Goal: Communication & Community: Participate in discussion

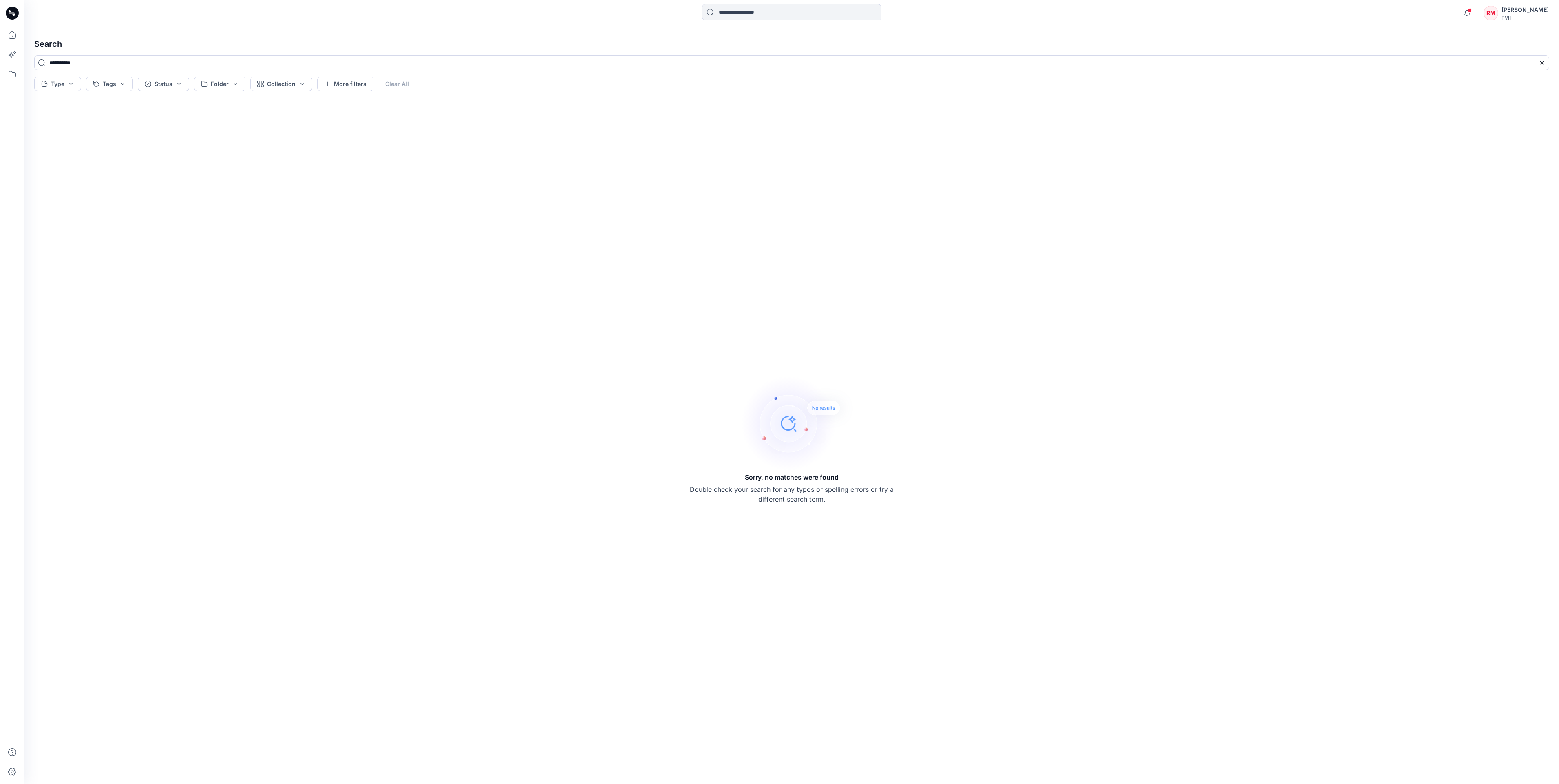
click at [767, 258] on div "Sorry, no matches were found Double check your search for any typos or spelling…" at bounding box center [792, 439] width 1528 height 676
click at [767, 256] on div "Sorry, no matches were found Double check your search for any typos or spelling…" at bounding box center [792, 439] width 1528 height 676
click at [729, 8] on input at bounding box center [792, 12] width 179 height 16
click at [48, 45] on h4 "Search" at bounding box center [792, 44] width 1528 height 23
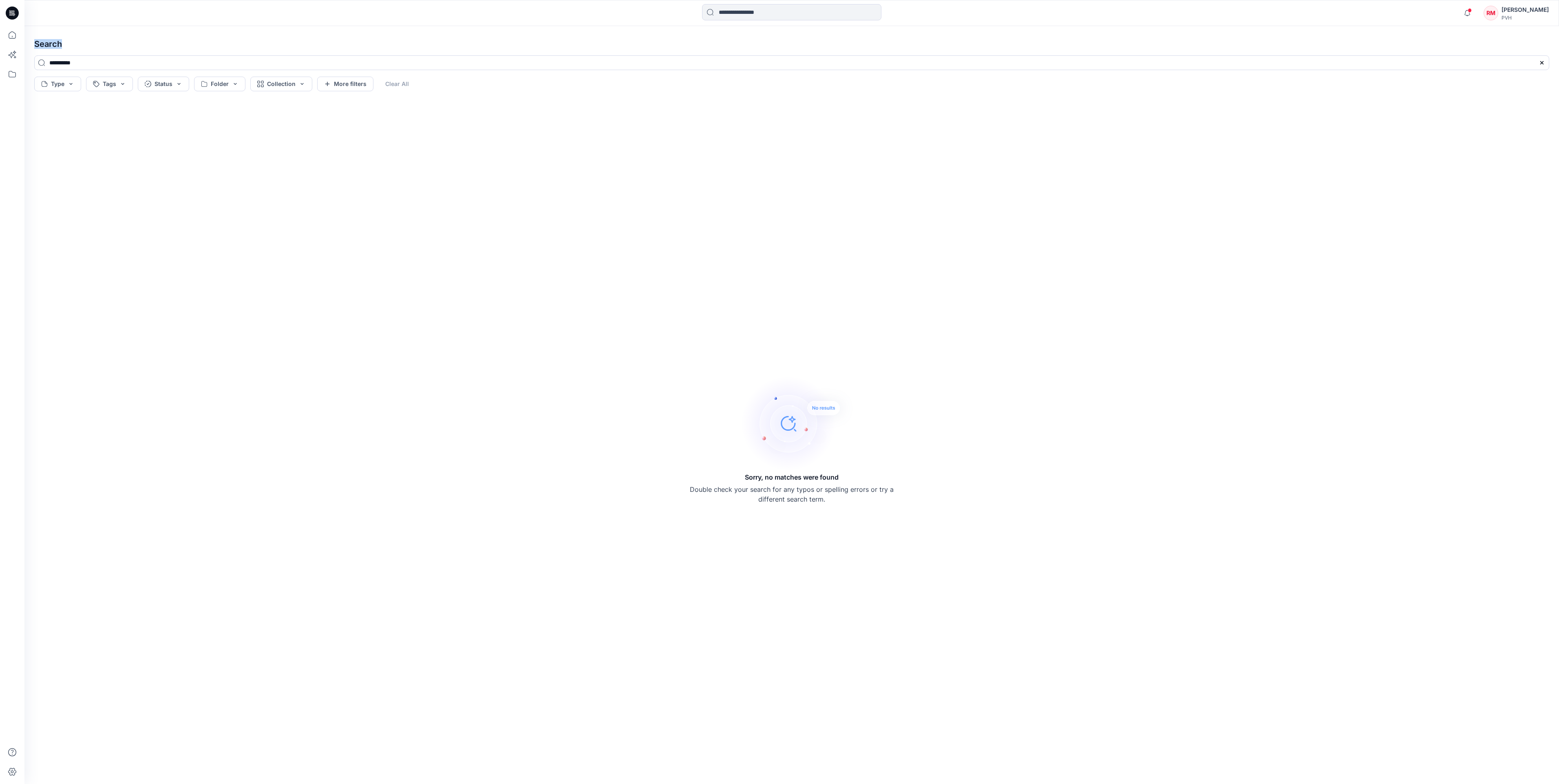
click at [48, 45] on h4 "Search" at bounding box center [792, 44] width 1528 height 23
drag, startPoint x: 48, startPoint y: 45, endPoint x: 507, endPoint y: 155, distance: 472.0
click at [507, 155] on div "Sorry, no matches were found Double check your search for any typos or spelling…" at bounding box center [792, 439] width 1528 height 676
click at [515, 167] on div "Sorry, no matches were found Double check your search for any typos or spelling…" at bounding box center [792, 439] width 1528 height 676
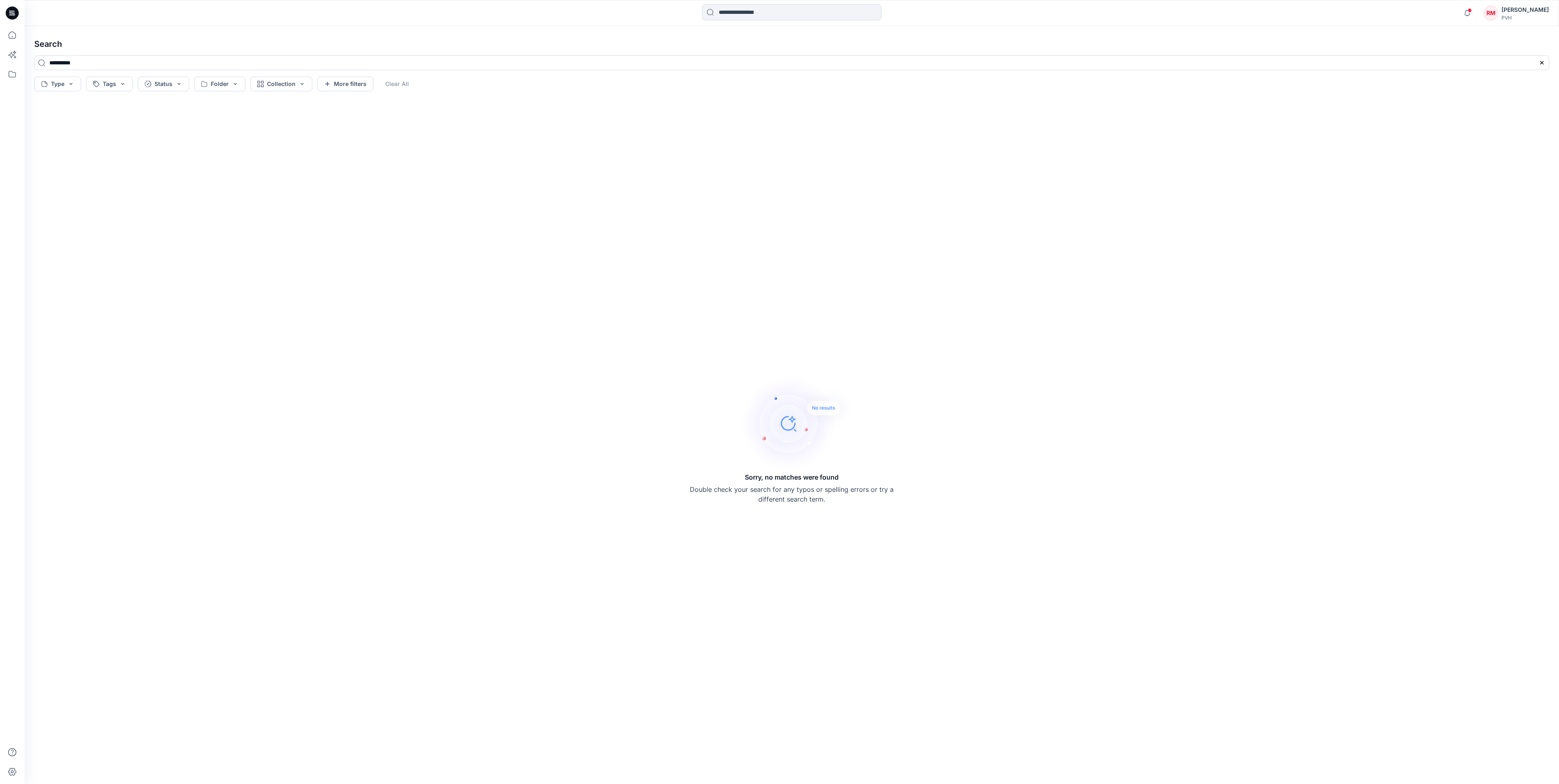
click at [1523, 7] on div "[PERSON_NAME]" at bounding box center [1525, 10] width 47 height 10
click at [1486, 35] on div "RM" at bounding box center [1488, 37] width 15 height 15
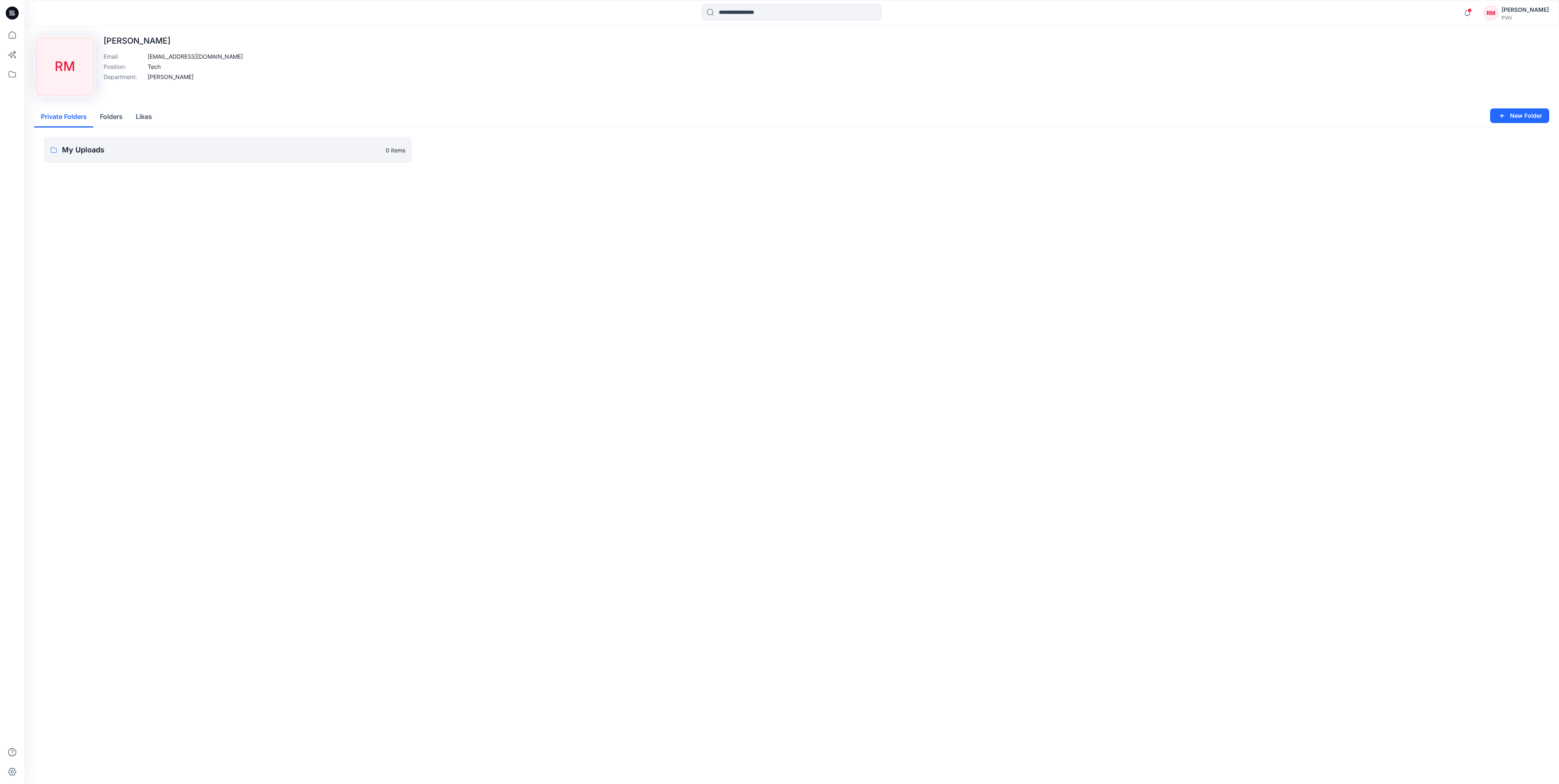
click at [227, 290] on div "Upload Image RM [PERSON_NAME] Email : [EMAIL_ADDRESS][DOMAIN_NAME] Position : T…" at bounding box center [792, 405] width 1535 height 758
click at [246, 71] on div "Upload Image RM [PERSON_NAME] Email : [EMAIL_ADDRESS][DOMAIN_NAME] Position : T…" at bounding box center [792, 66] width 1515 height 61
click at [13, 14] on icon at bounding box center [12, 13] width 13 height 13
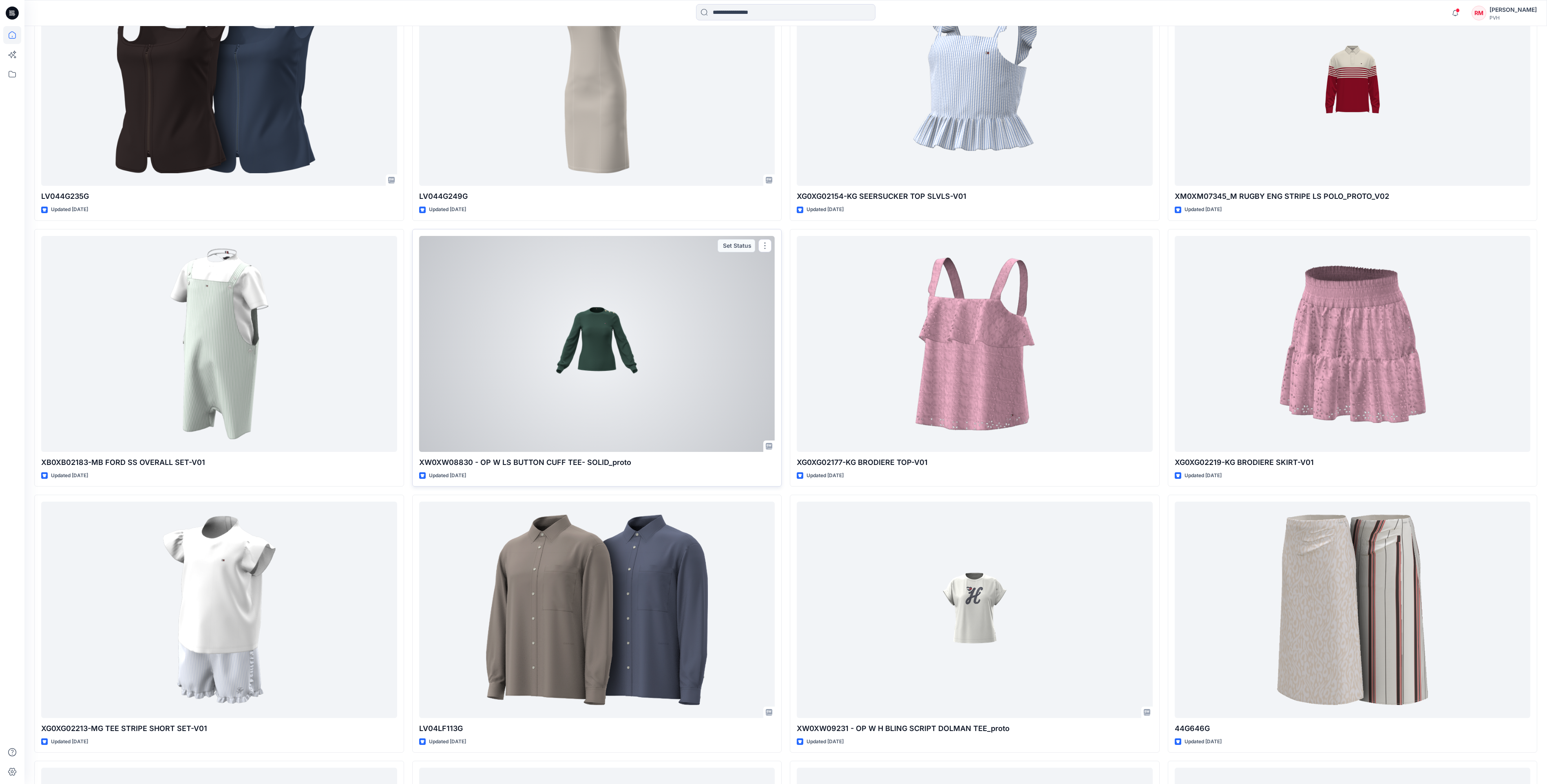
scroll to position [770, 0]
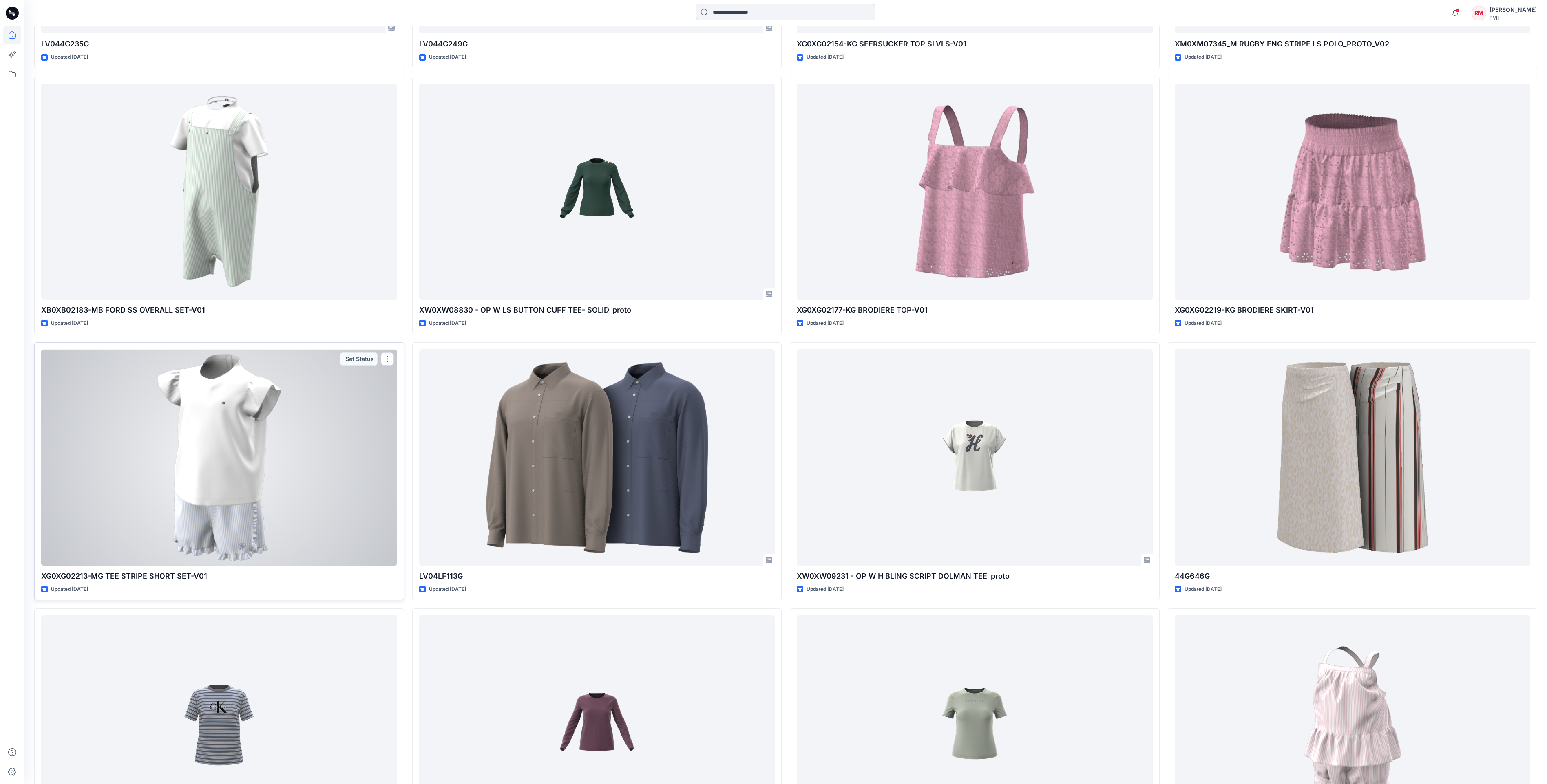
click at [197, 504] on div at bounding box center [219, 457] width 356 height 216
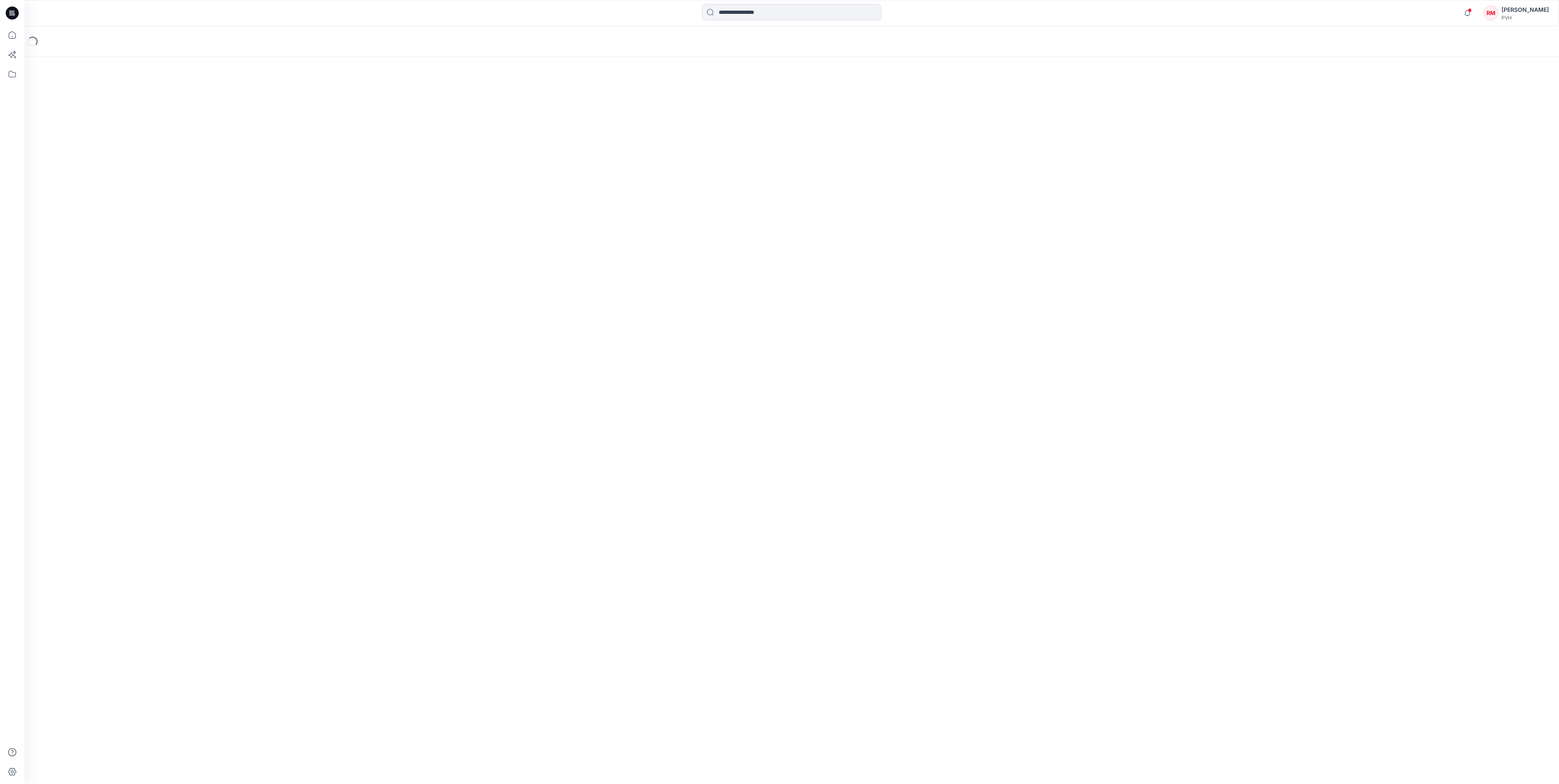
click at [197, 504] on div "Loading..." at bounding box center [792, 405] width 1535 height 758
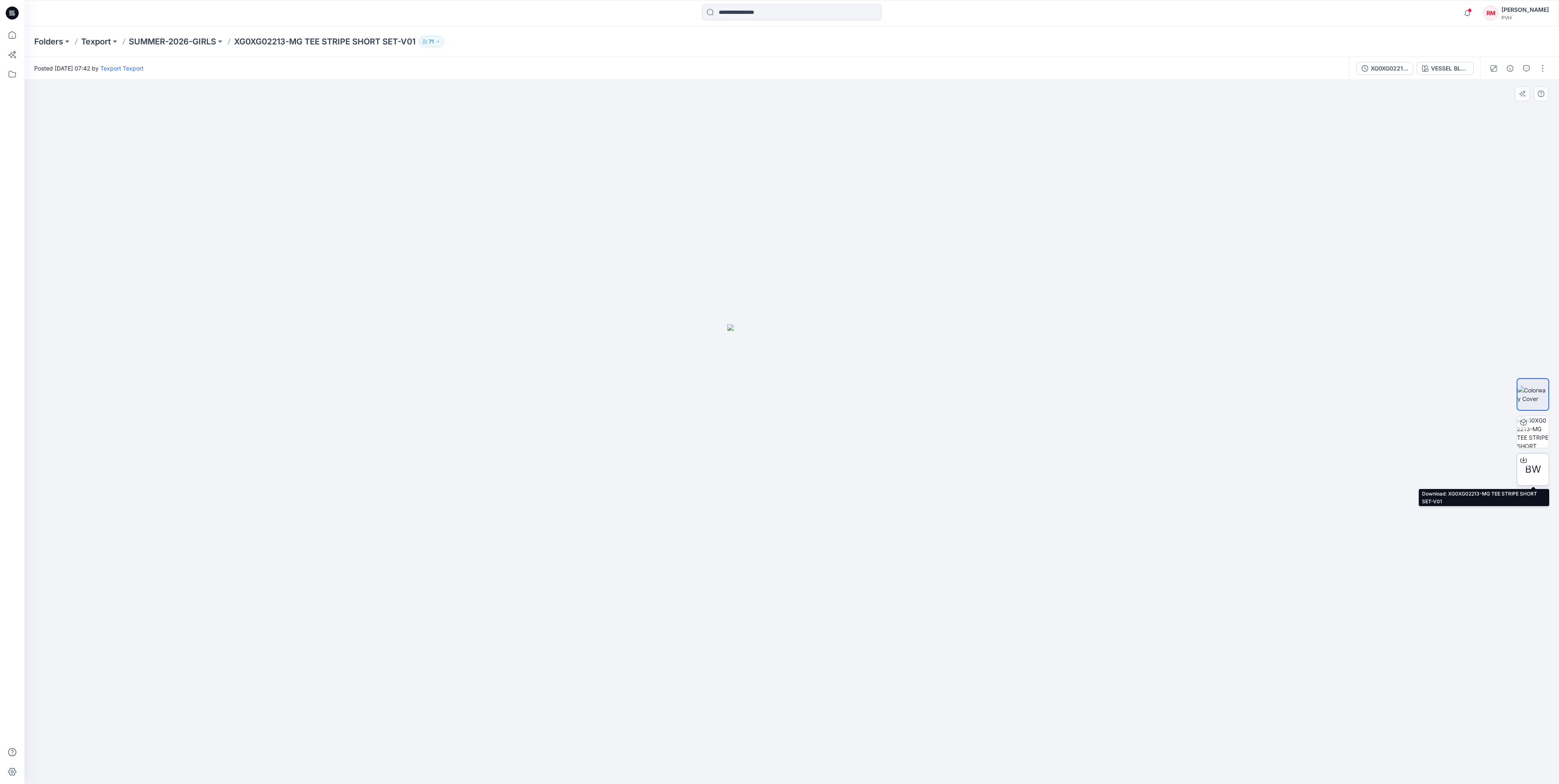
click at [1537, 468] on span "BW" at bounding box center [1533, 469] width 16 height 15
click at [1000, 439] on div at bounding box center [792, 432] width 1535 height 704
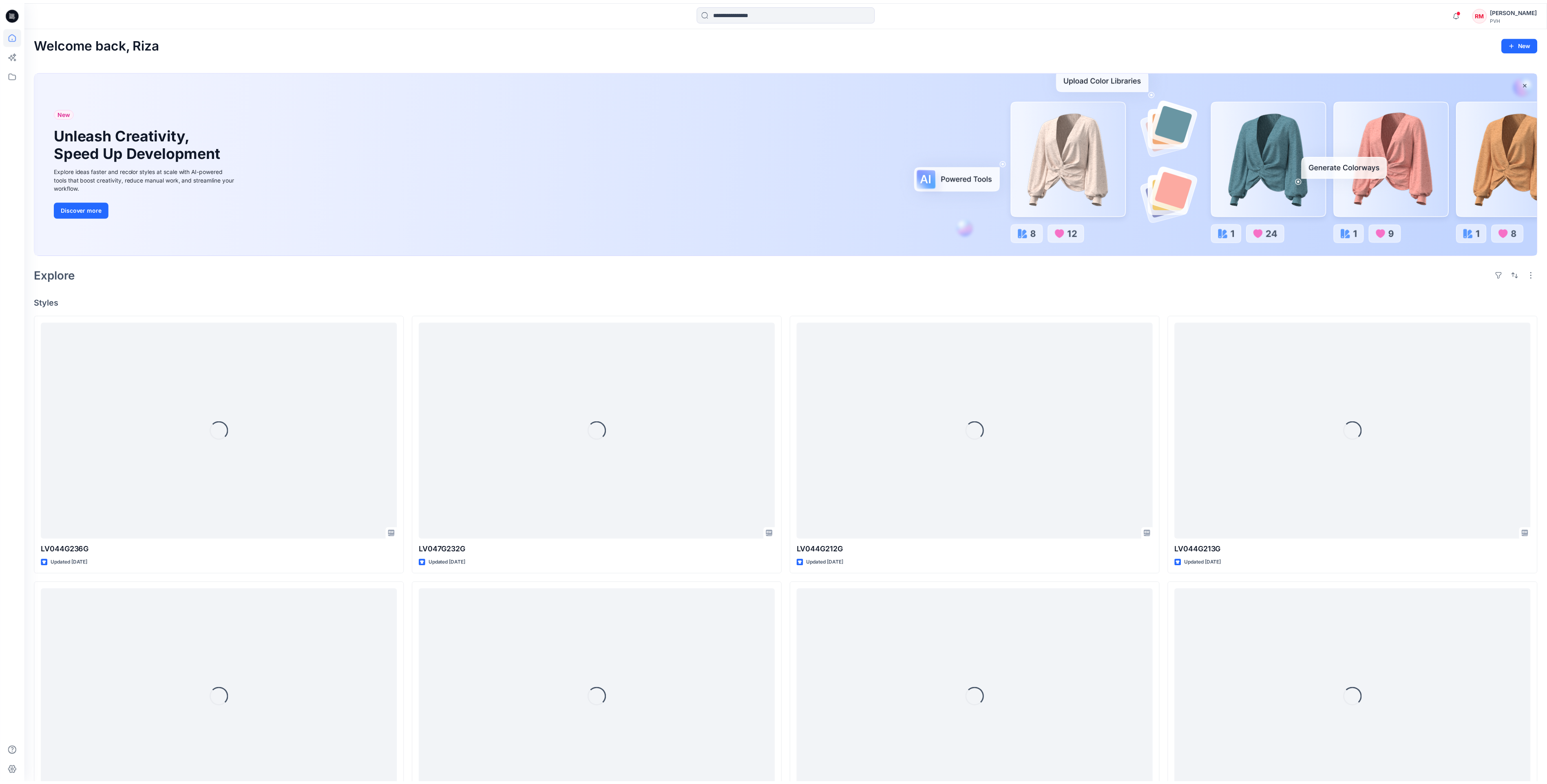
scroll to position [770, 0]
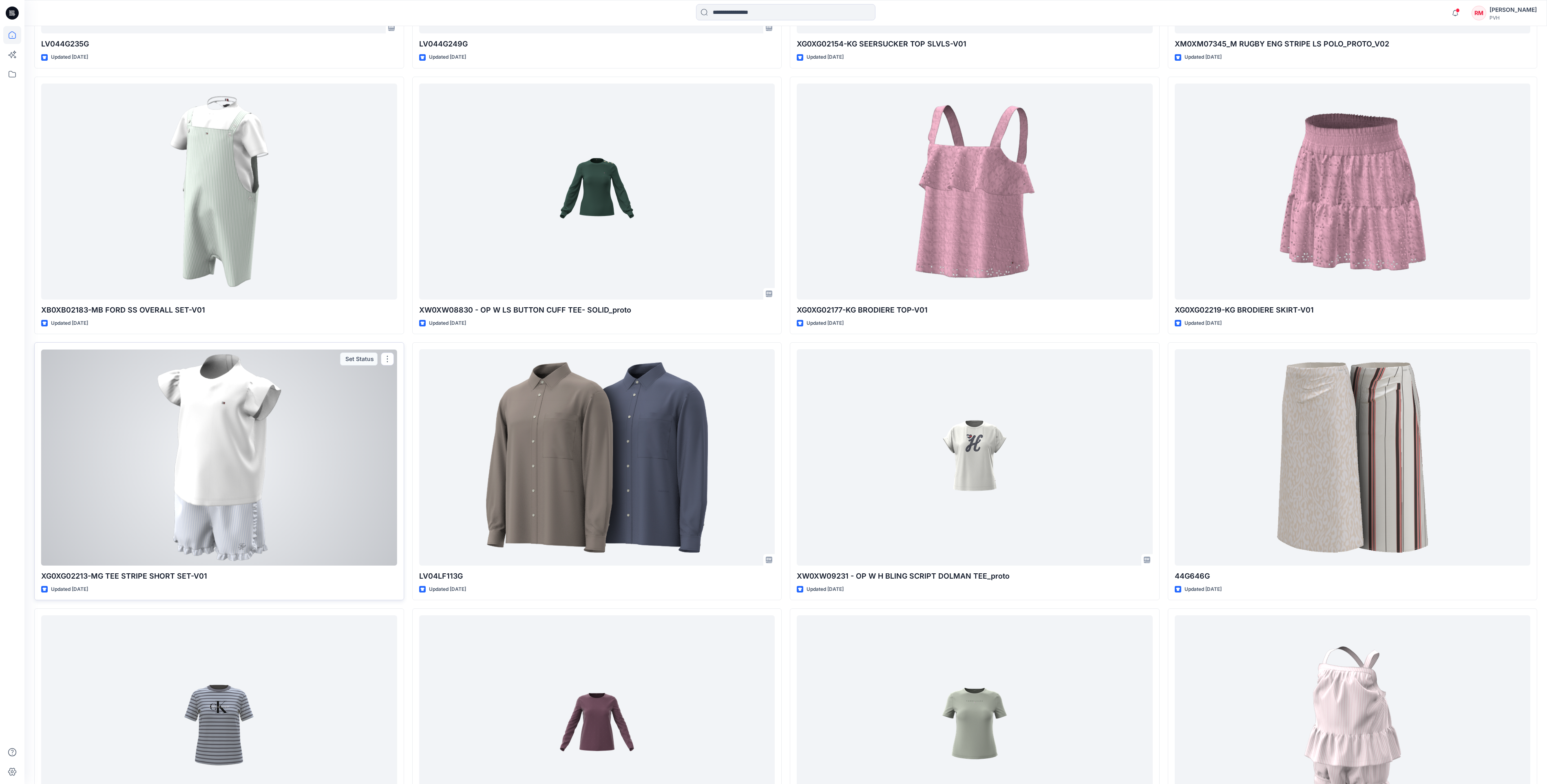
click at [303, 451] on div at bounding box center [219, 457] width 356 height 216
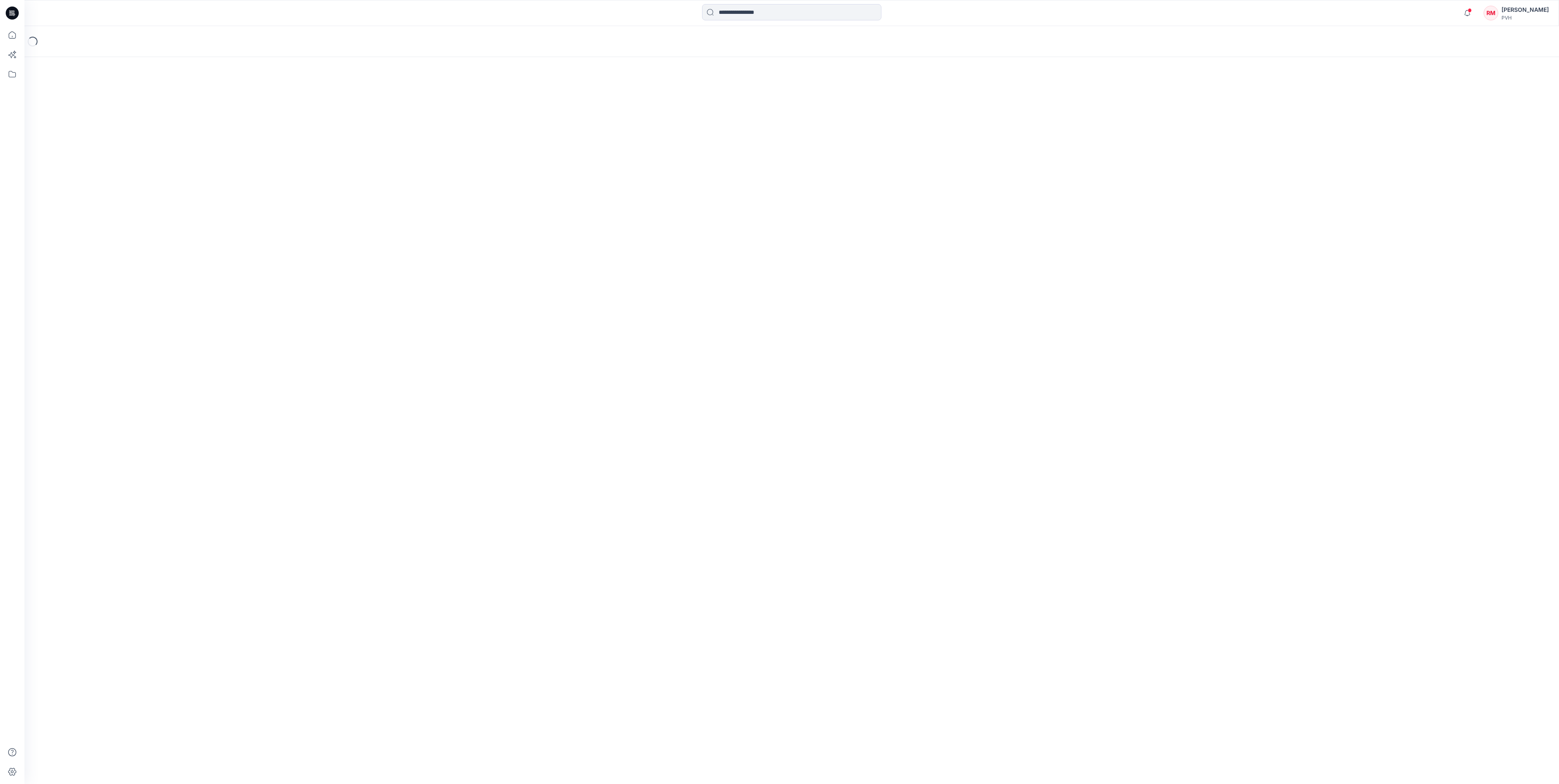
click at [303, 451] on div "Loading..." at bounding box center [792, 405] width 1535 height 758
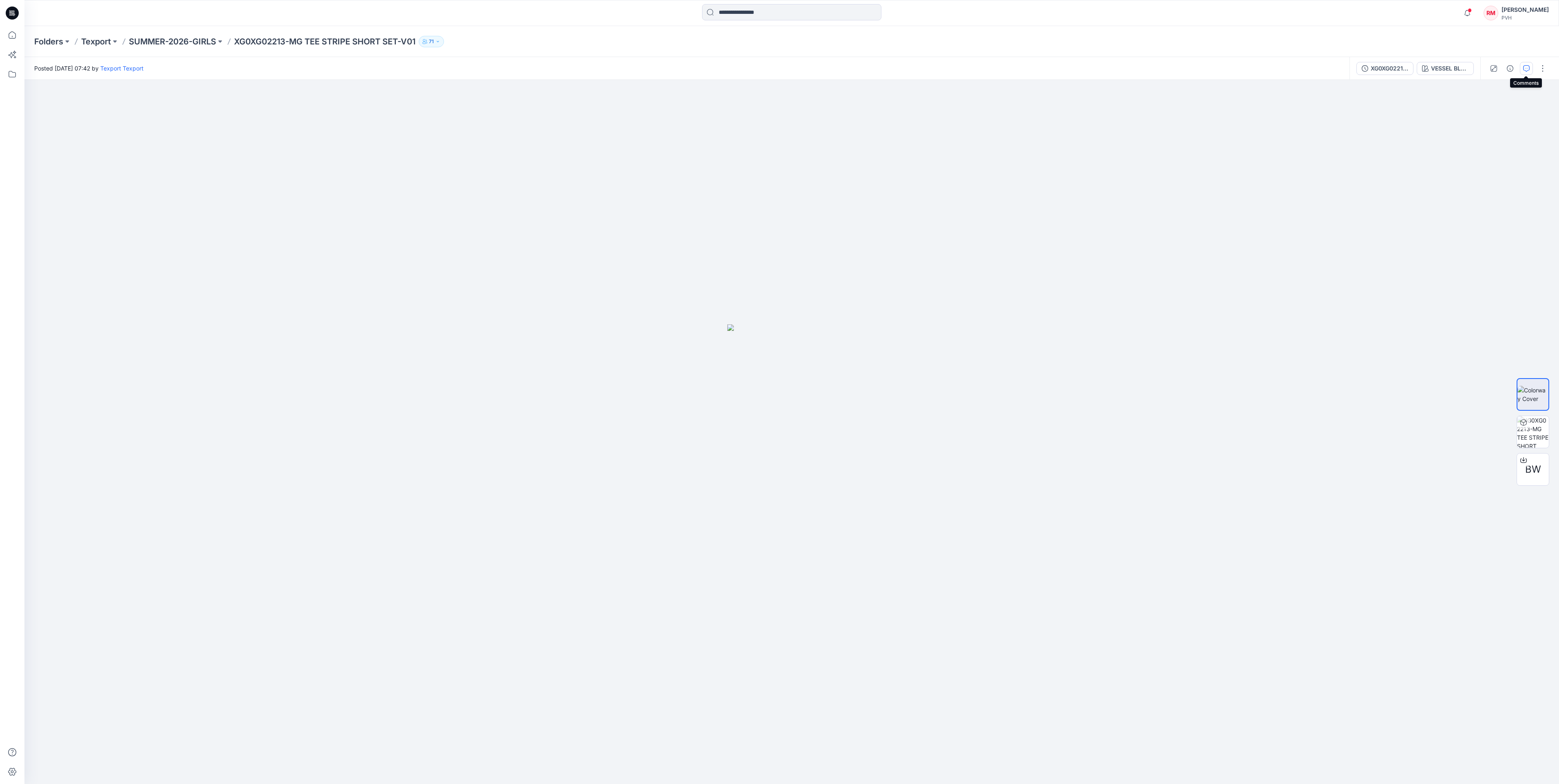
click at [1525, 68] on icon "button" at bounding box center [1526, 68] width 7 height 7
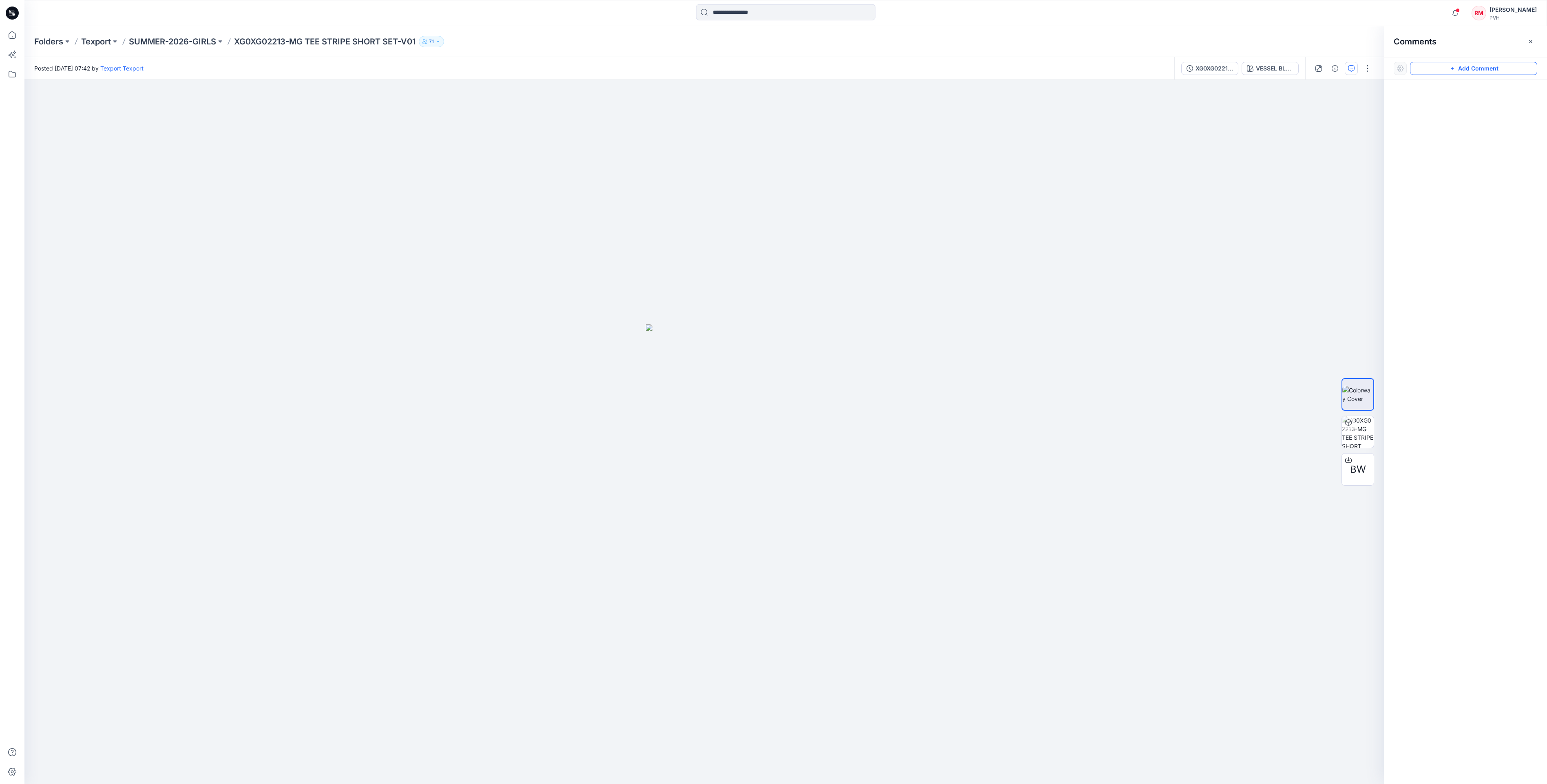
click at [1506, 68] on button "Add Comment" at bounding box center [1473, 68] width 127 height 13
click at [747, 517] on div "1" at bounding box center [704, 432] width 1359 height 704
type textarea "*****"
click at [846, 572] on button "Post" at bounding box center [851, 570] width 22 height 13
click at [936, 340] on div at bounding box center [704, 432] width 1359 height 704
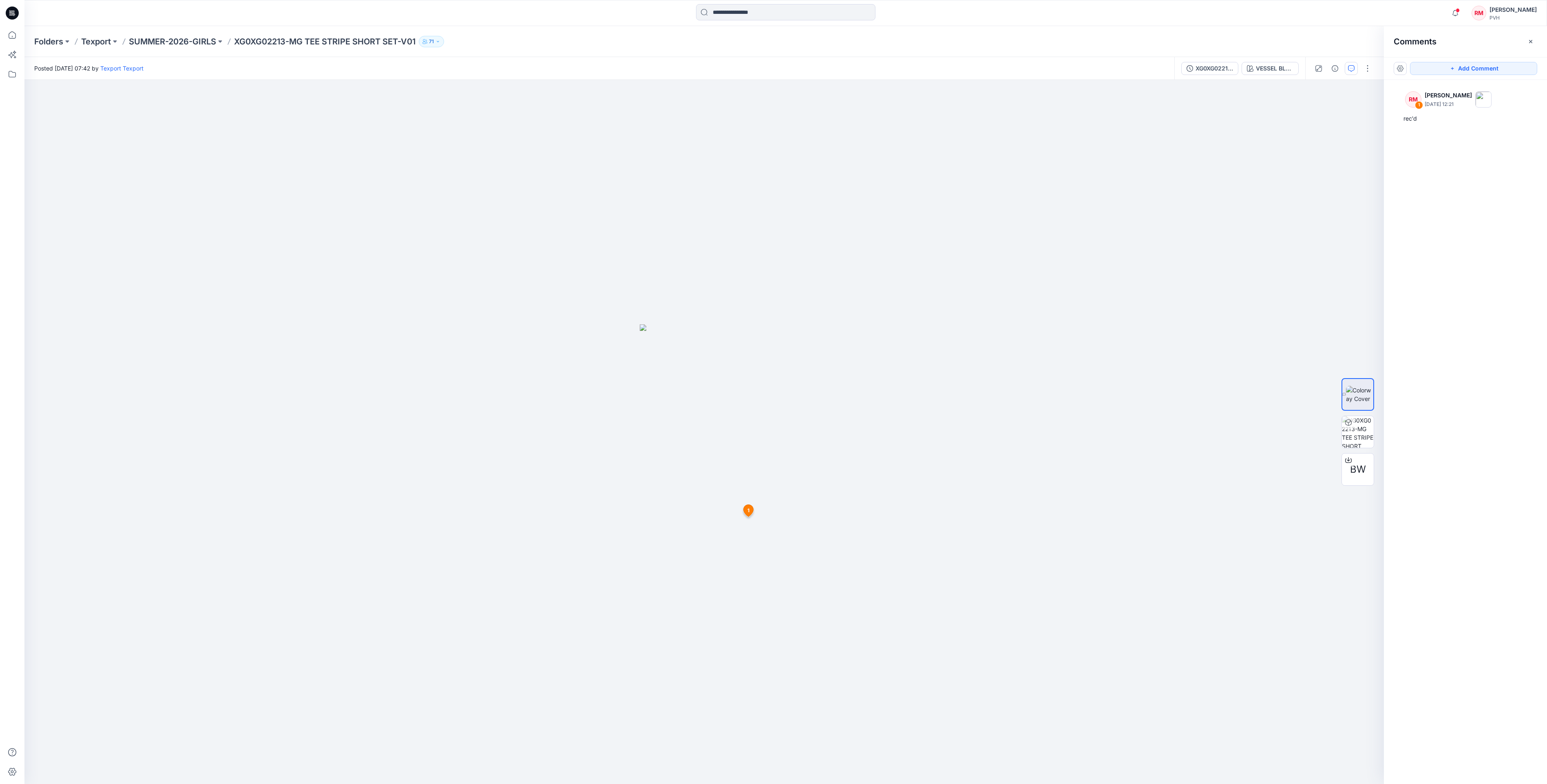
click at [249, 41] on p "XG0XG02213-MG TEE STRIPE SHORT SET-V01" at bounding box center [325, 41] width 182 height 11
copy div "XG0XG02213-MG TEE STRIPE SHORT SET-V01 71"
click at [560, 233] on div at bounding box center [704, 432] width 1359 height 704
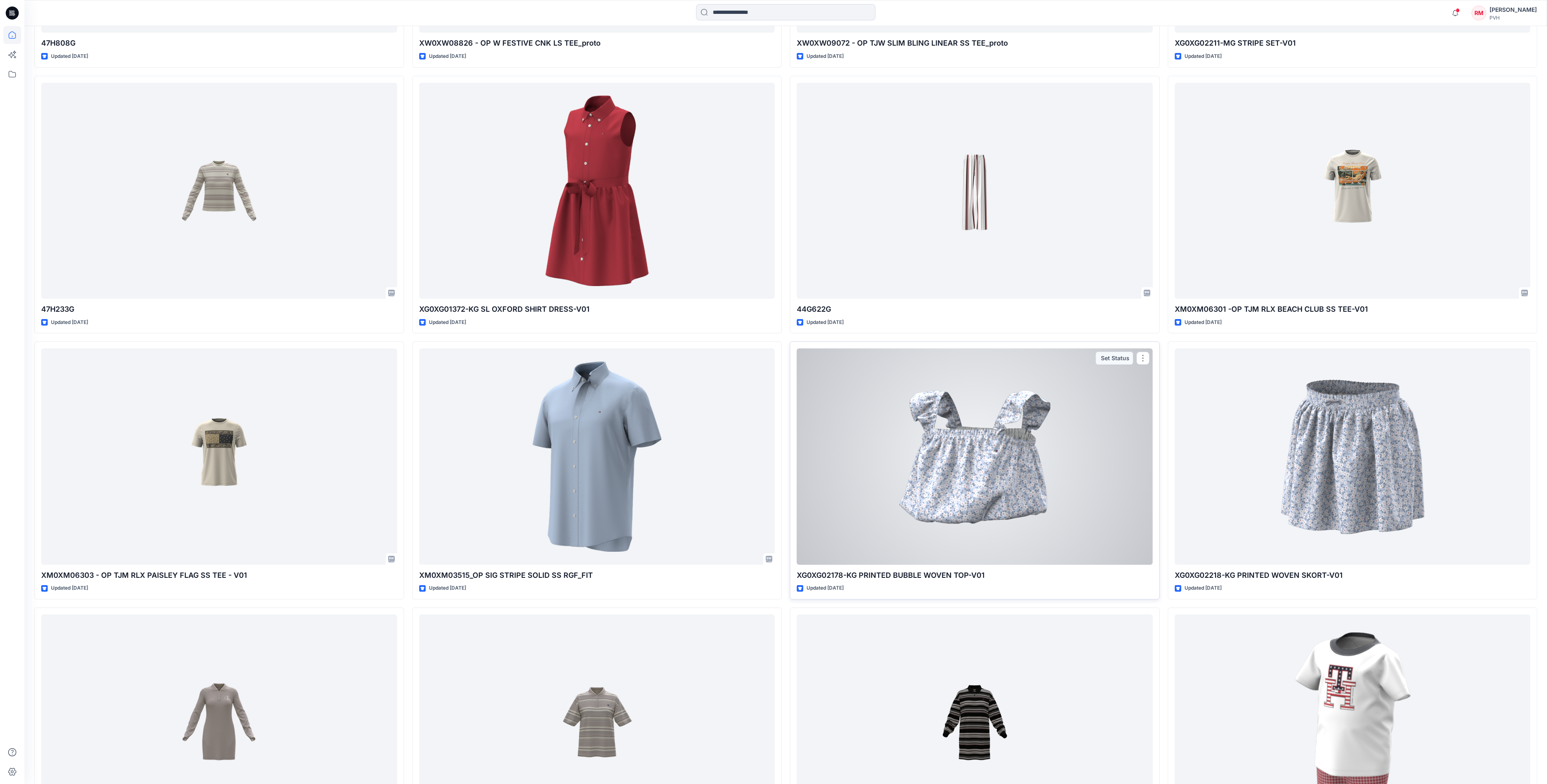
scroll to position [1406, 0]
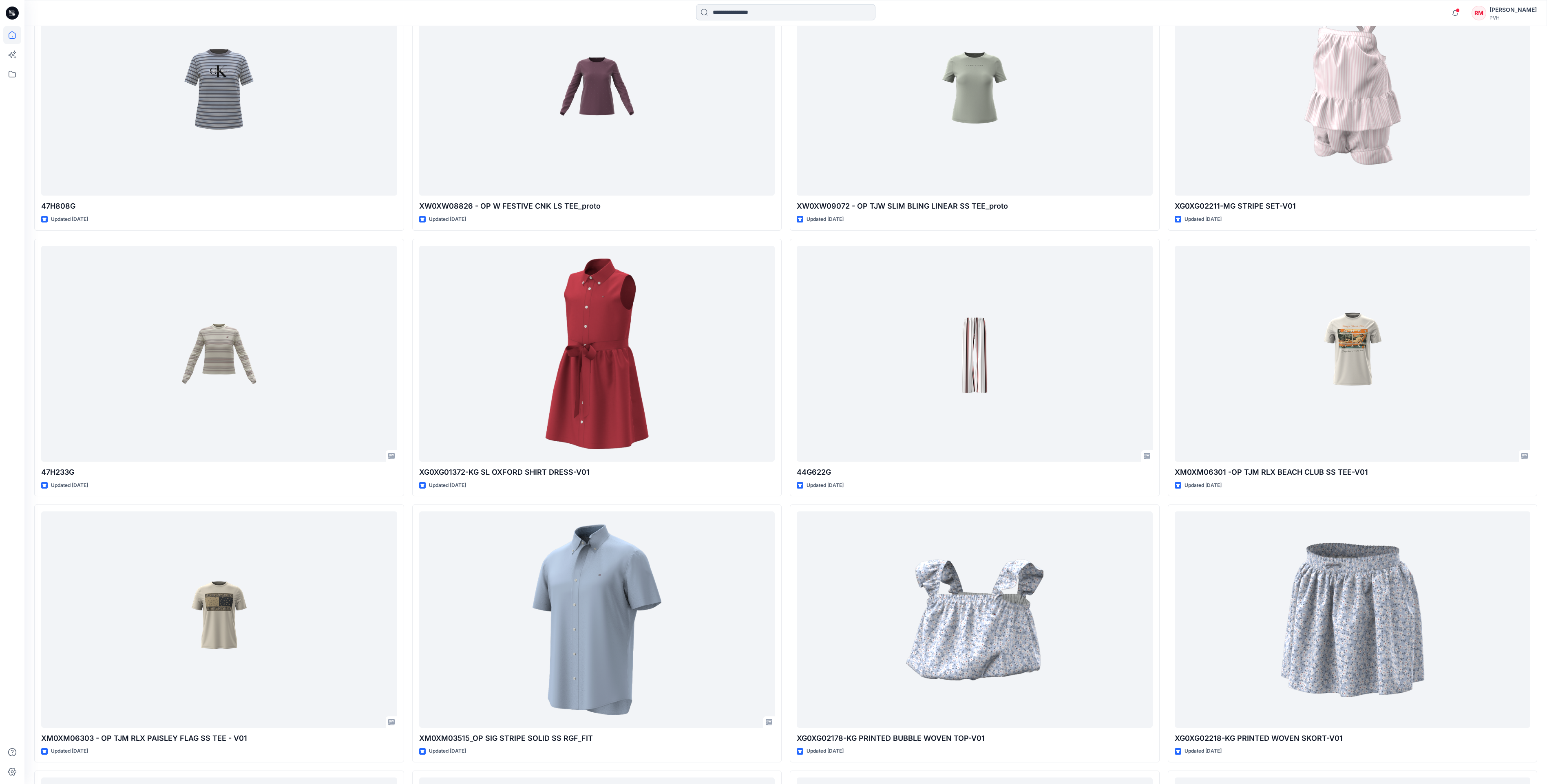
click at [780, 19] on input at bounding box center [786, 12] width 179 height 16
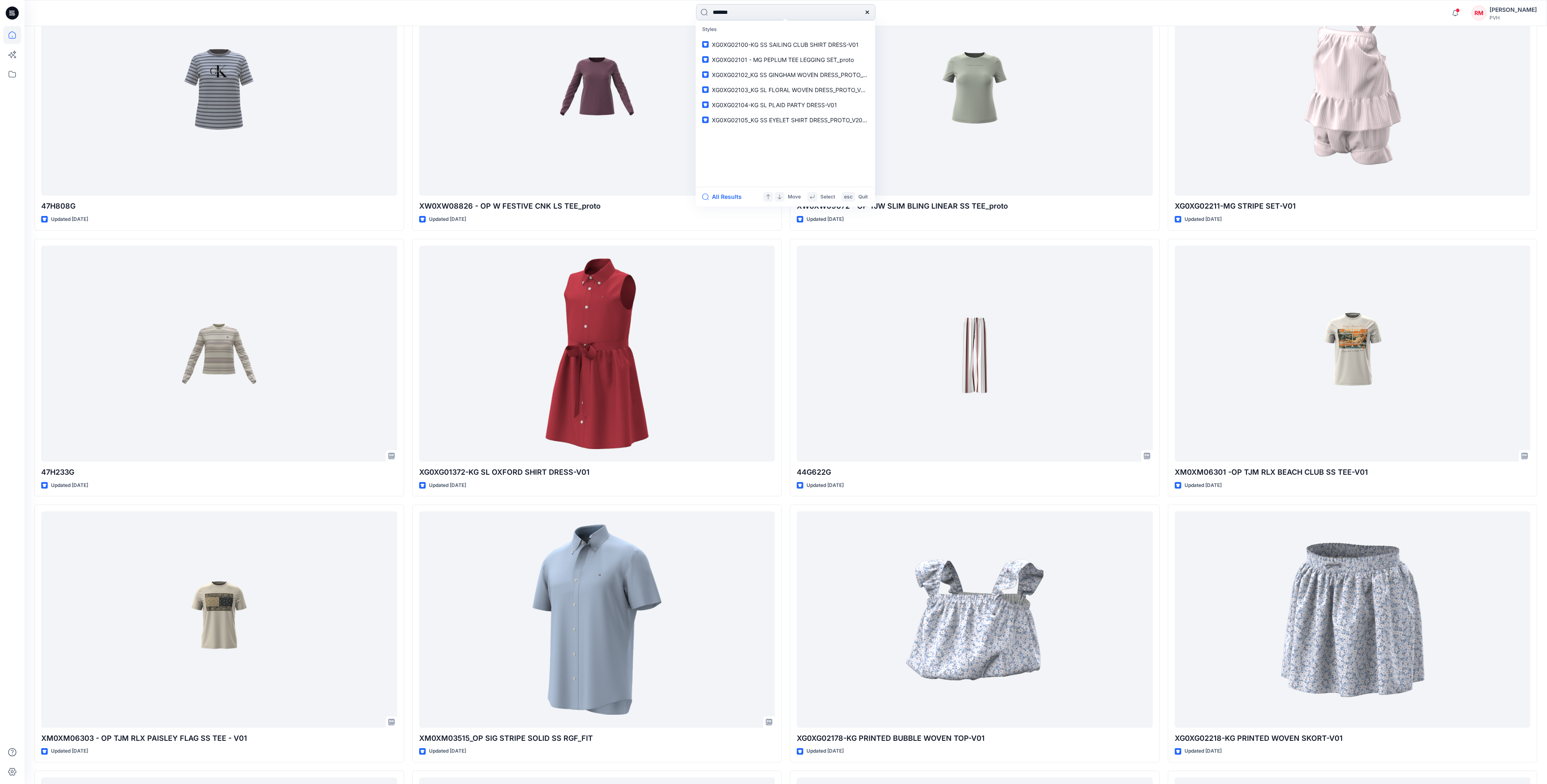
type input "*******"
click at [777, 75] on span "_KG POLO SLEEVELESS STRIPE_PROTO_V01" at bounding box center [810, 74] width 119 height 7
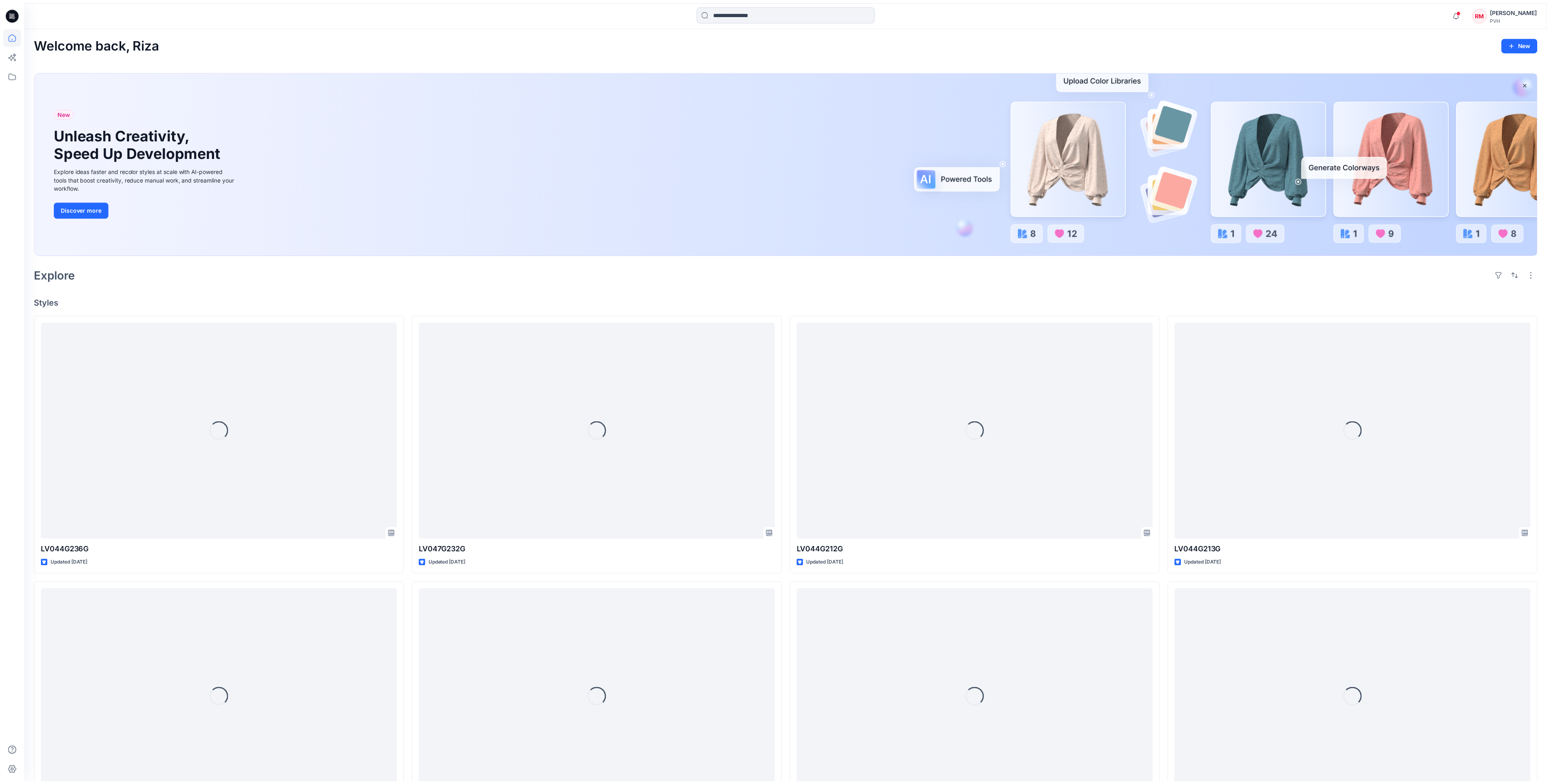
scroll to position [1406, 0]
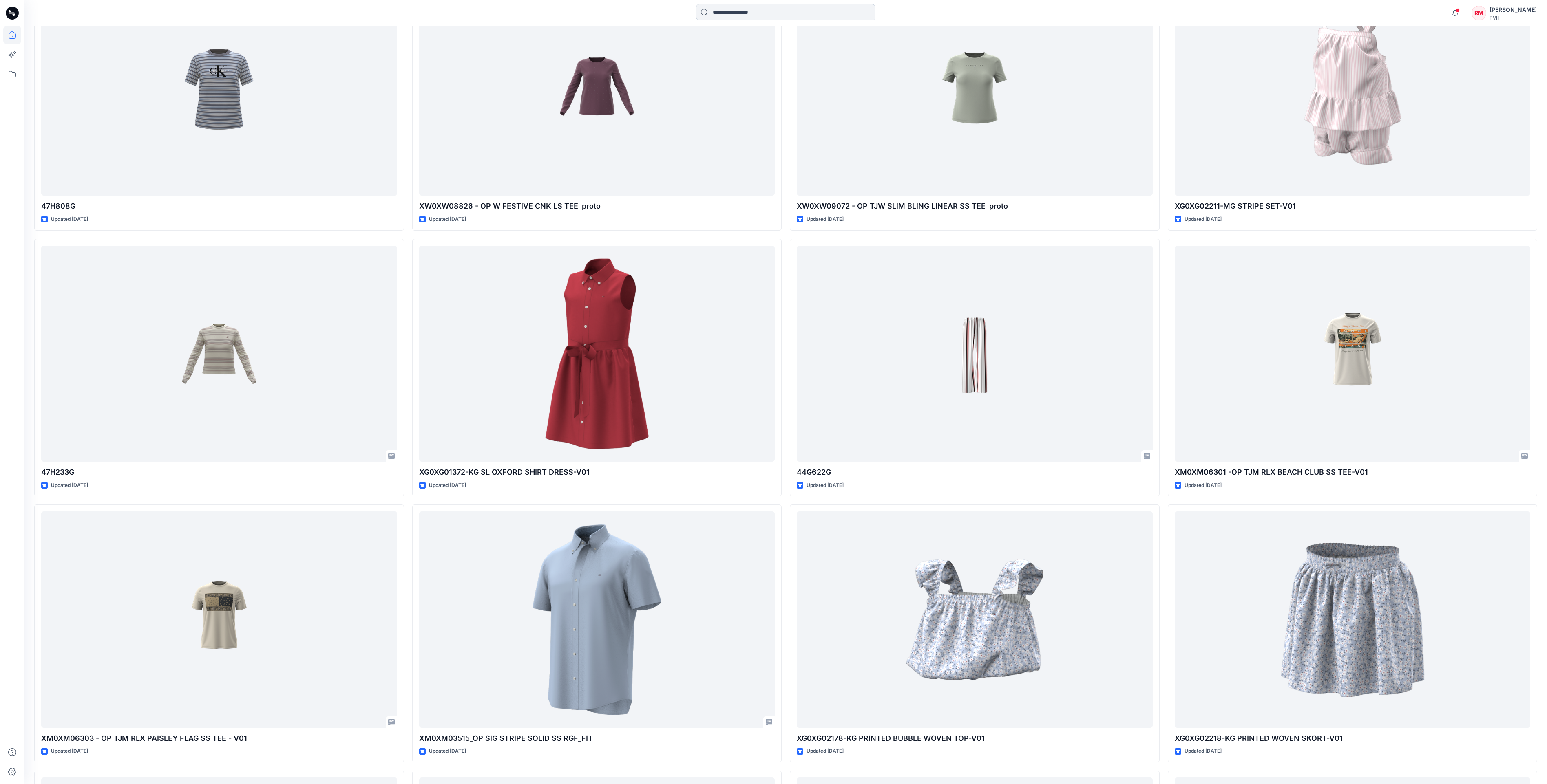
click at [784, 15] on input at bounding box center [786, 12] width 179 height 16
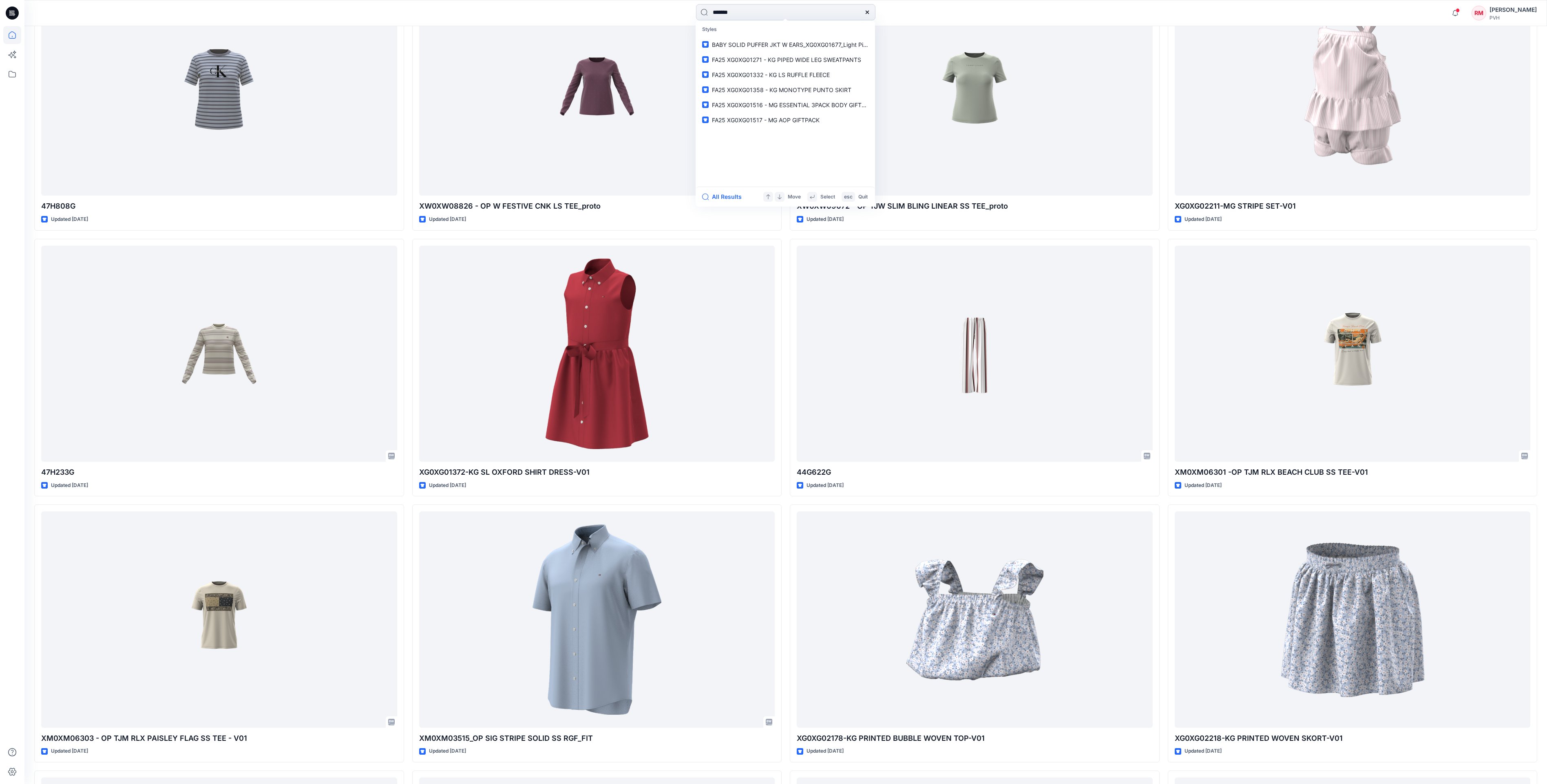
type input "*******"
click at [740, 75] on mark "XG01281" at bounding box center [737, 74] width 27 height 9
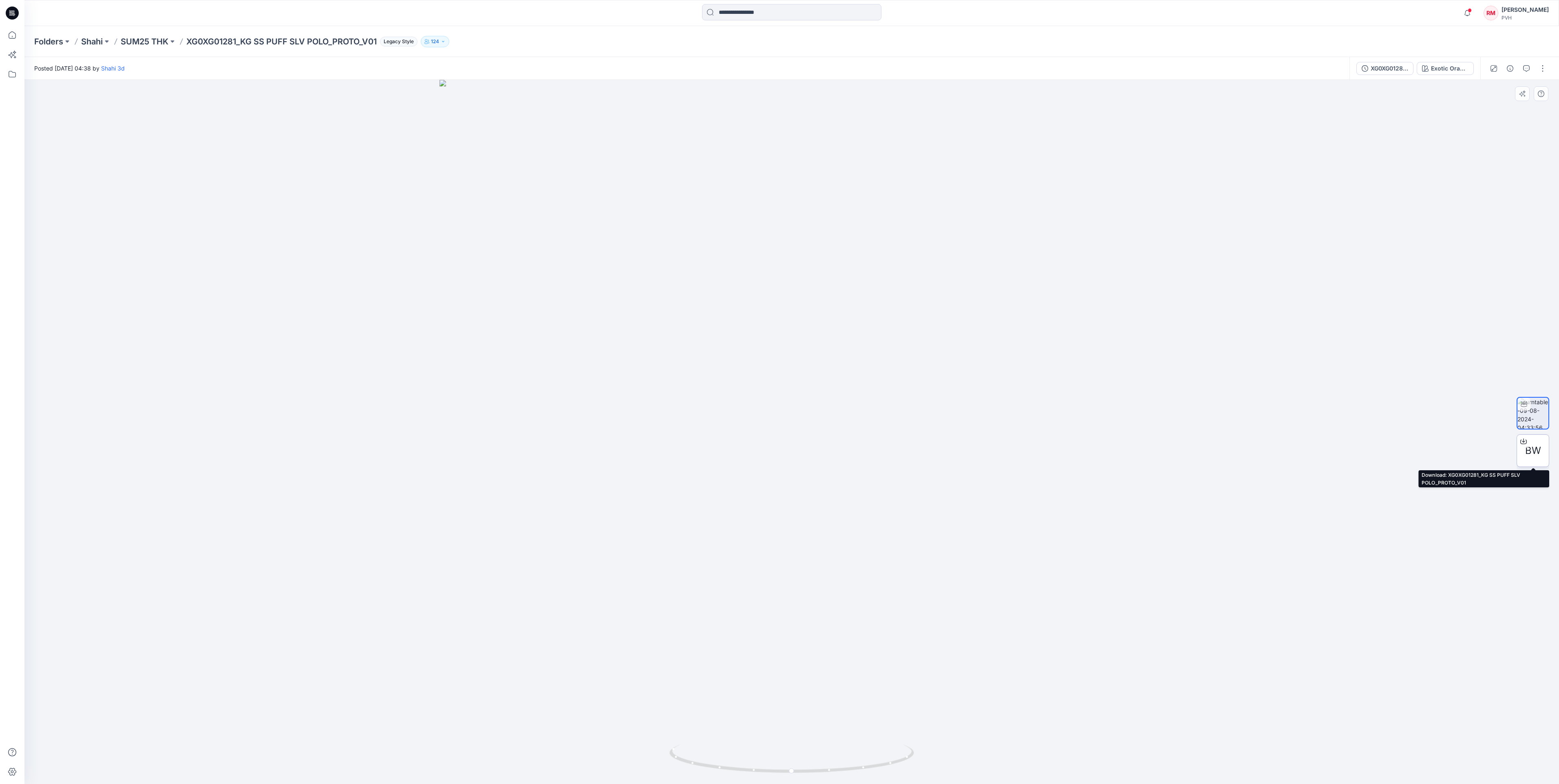
click at [1529, 448] on span "BW" at bounding box center [1533, 451] width 16 height 15
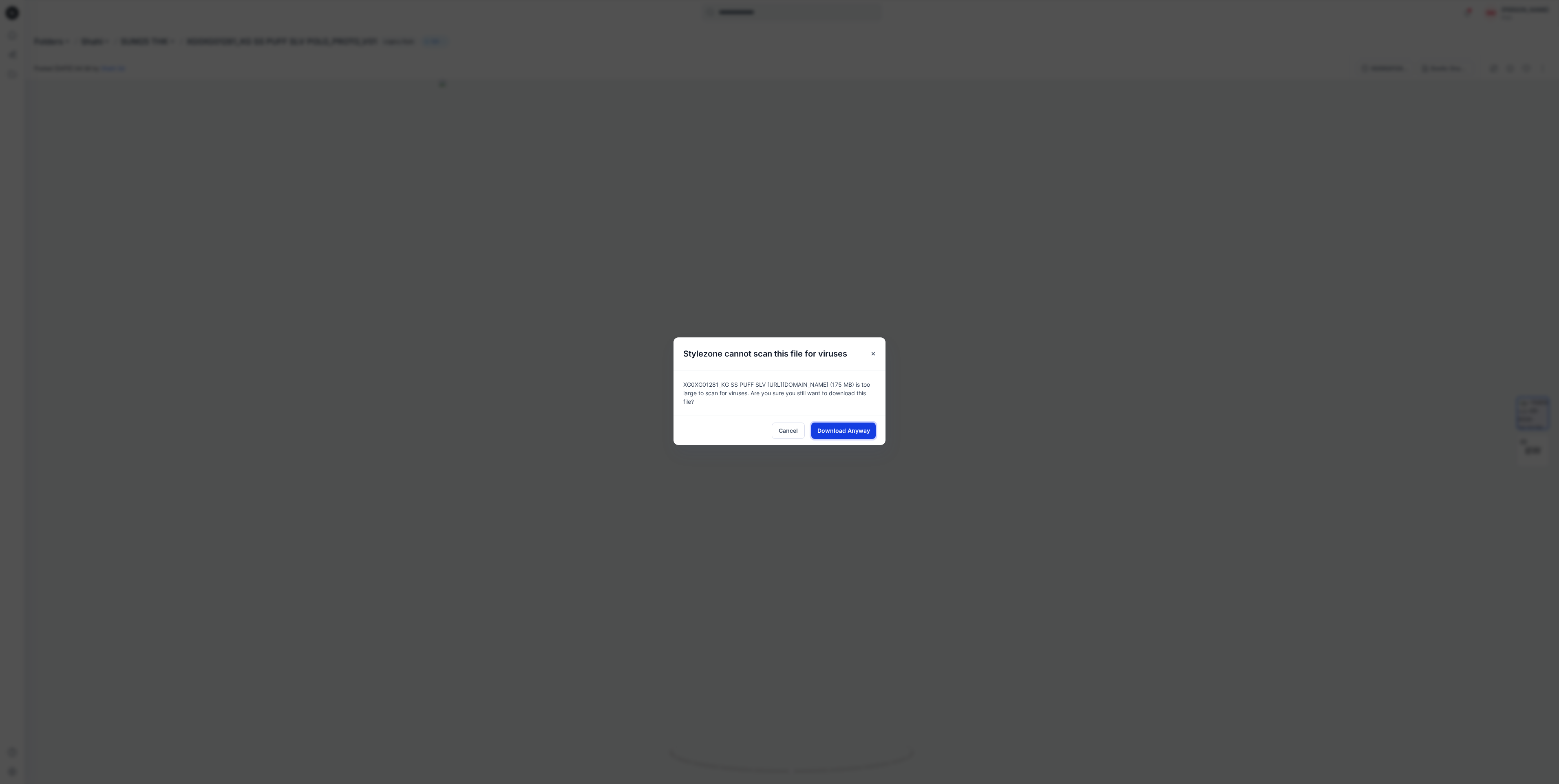
click at [838, 427] on span "Download Anyway" at bounding box center [844, 431] width 53 height 8
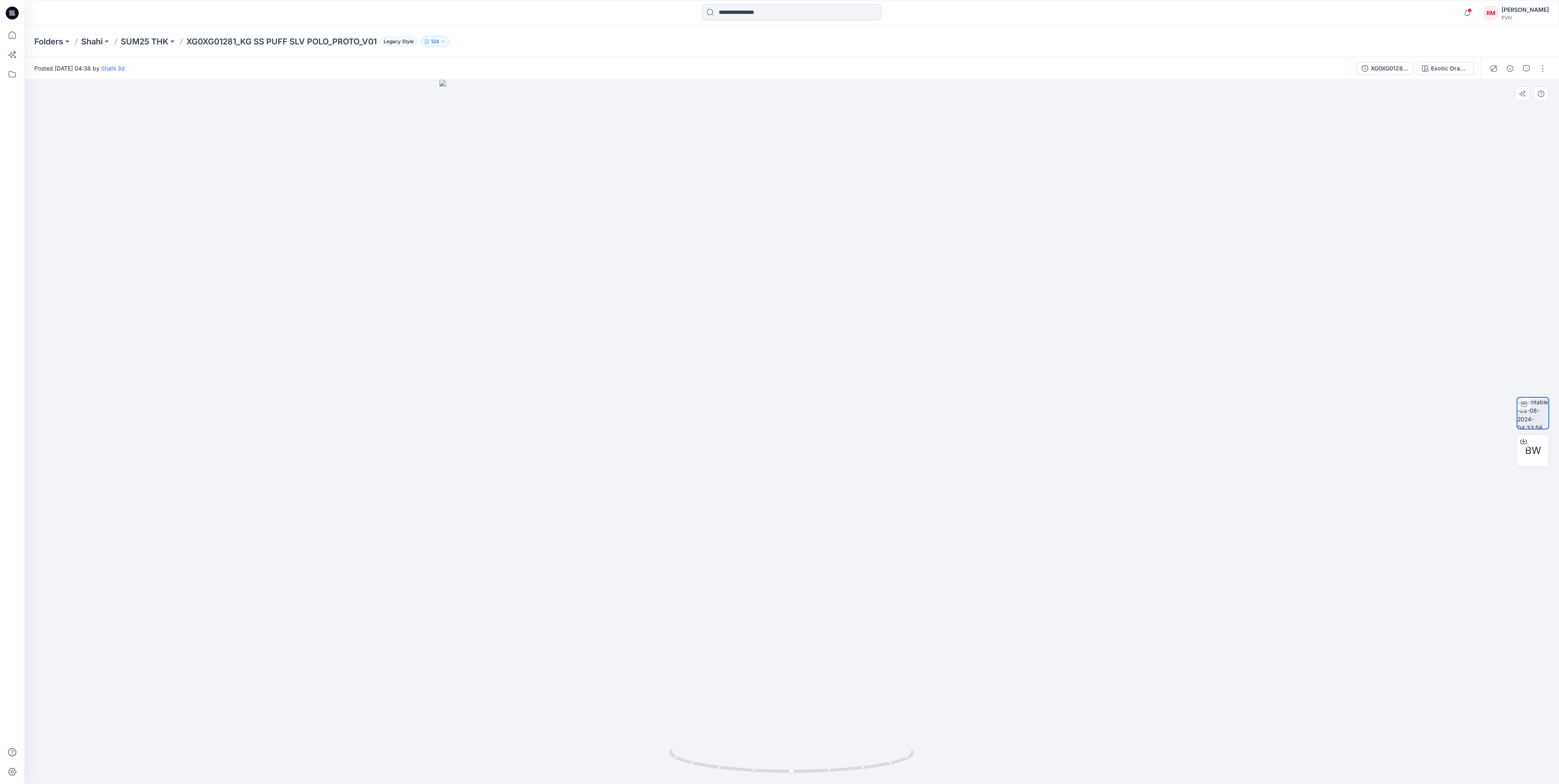
click at [1026, 178] on div at bounding box center [792, 432] width 1535 height 704
click at [1524, 67] on icon "button" at bounding box center [1526, 68] width 7 height 7
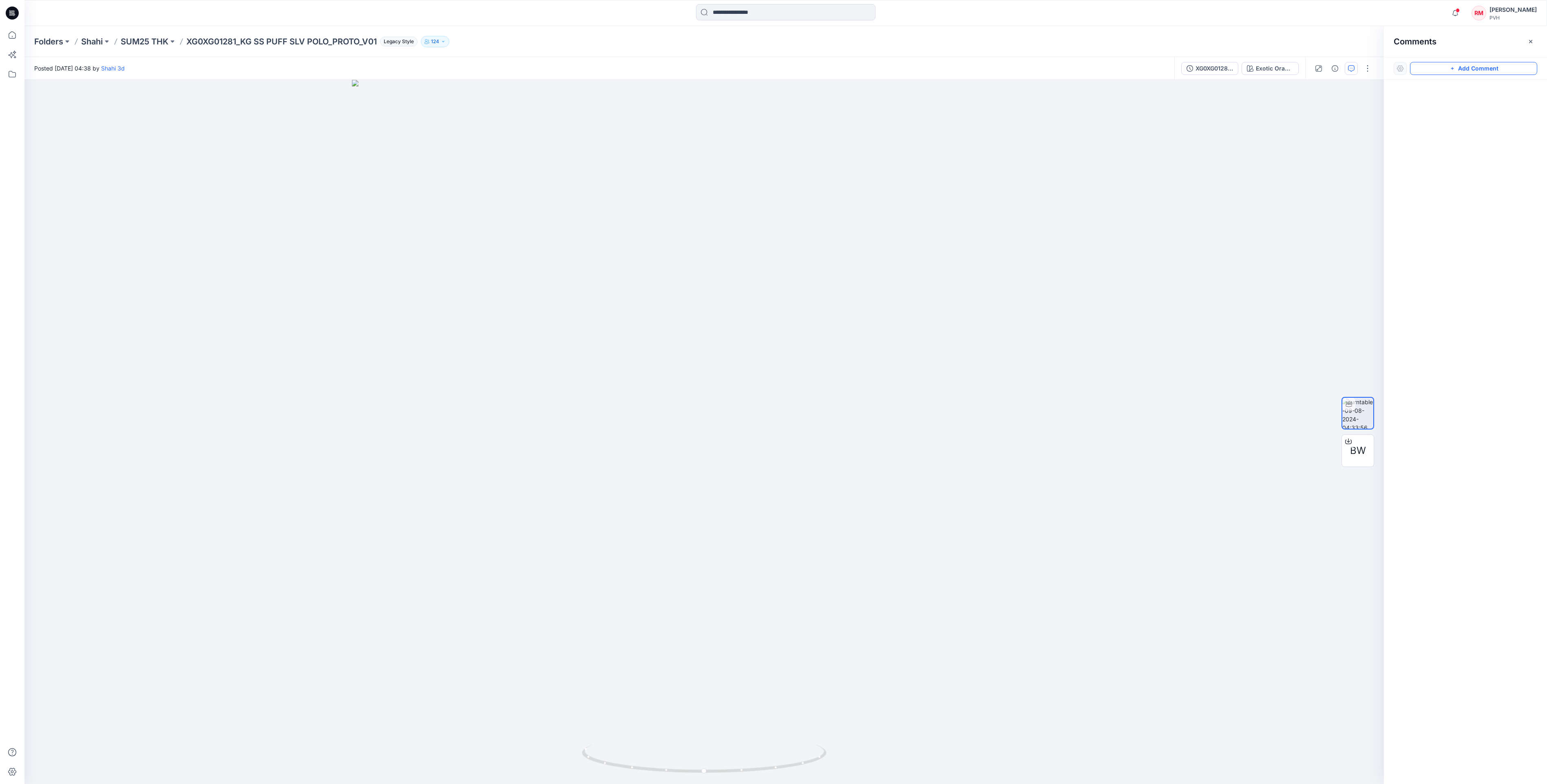
click at [1470, 68] on button "Add Comment" at bounding box center [1473, 68] width 127 height 13
click at [755, 434] on div "1" at bounding box center [704, 432] width 1359 height 704
type textarea "****"
click at [862, 486] on button "Post" at bounding box center [858, 488] width 22 height 13
drag, startPoint x: 183, startPoint y: 39, endPoint x: 385, endPoint y: 51, distance: 202.4
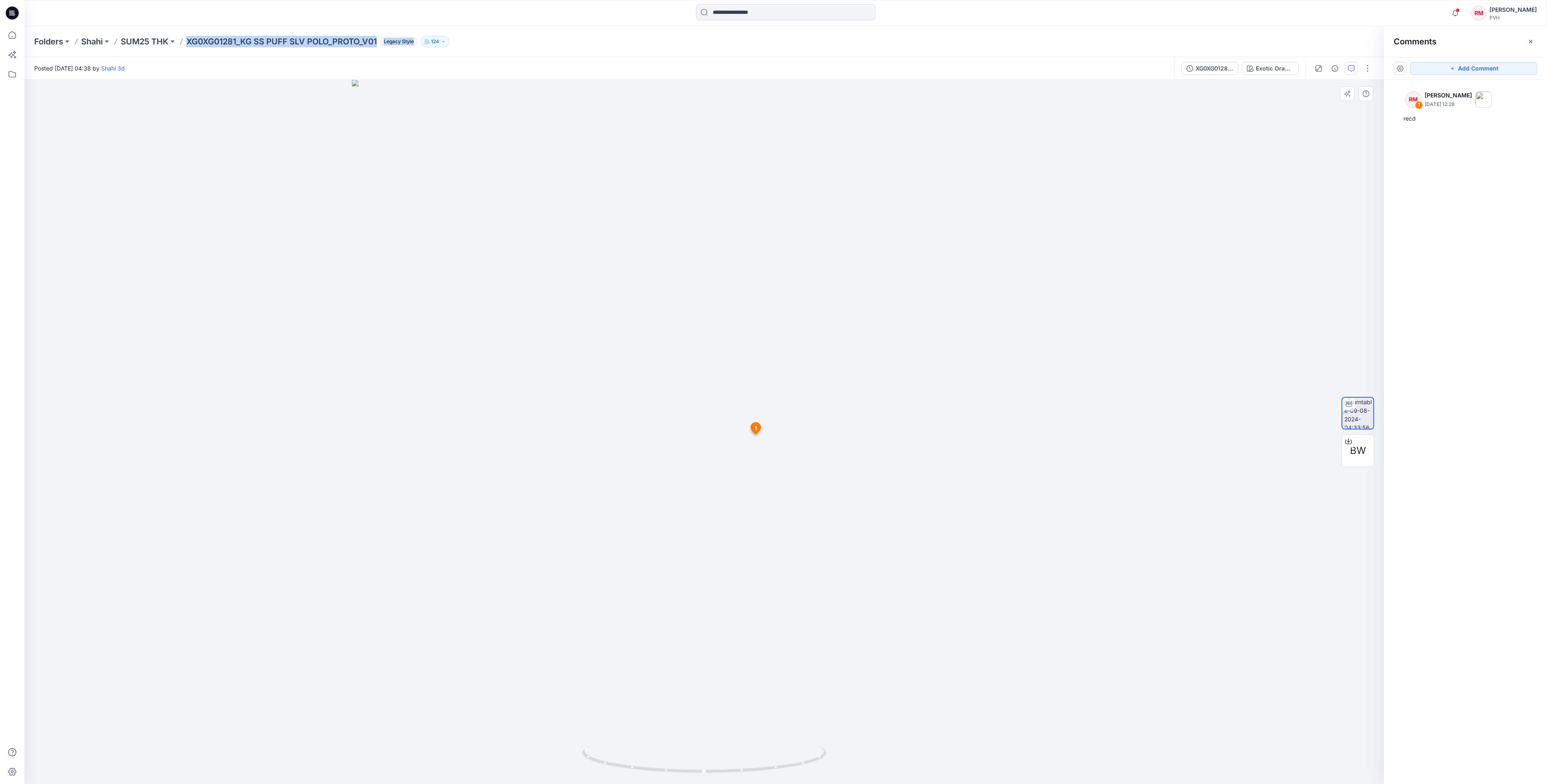
click at [385, 51] on div "Folders Shahi SUM25 THK XG0XG01281_KG SS PUFF SLV POLO_PROTO_V01 Legacy Style 1…" at bounding box center [785, 41] width 1522 height 31
copy div "XG0XG01281_KG SS PUFF SLV POLO_PROTO_V01 Legacy Style"
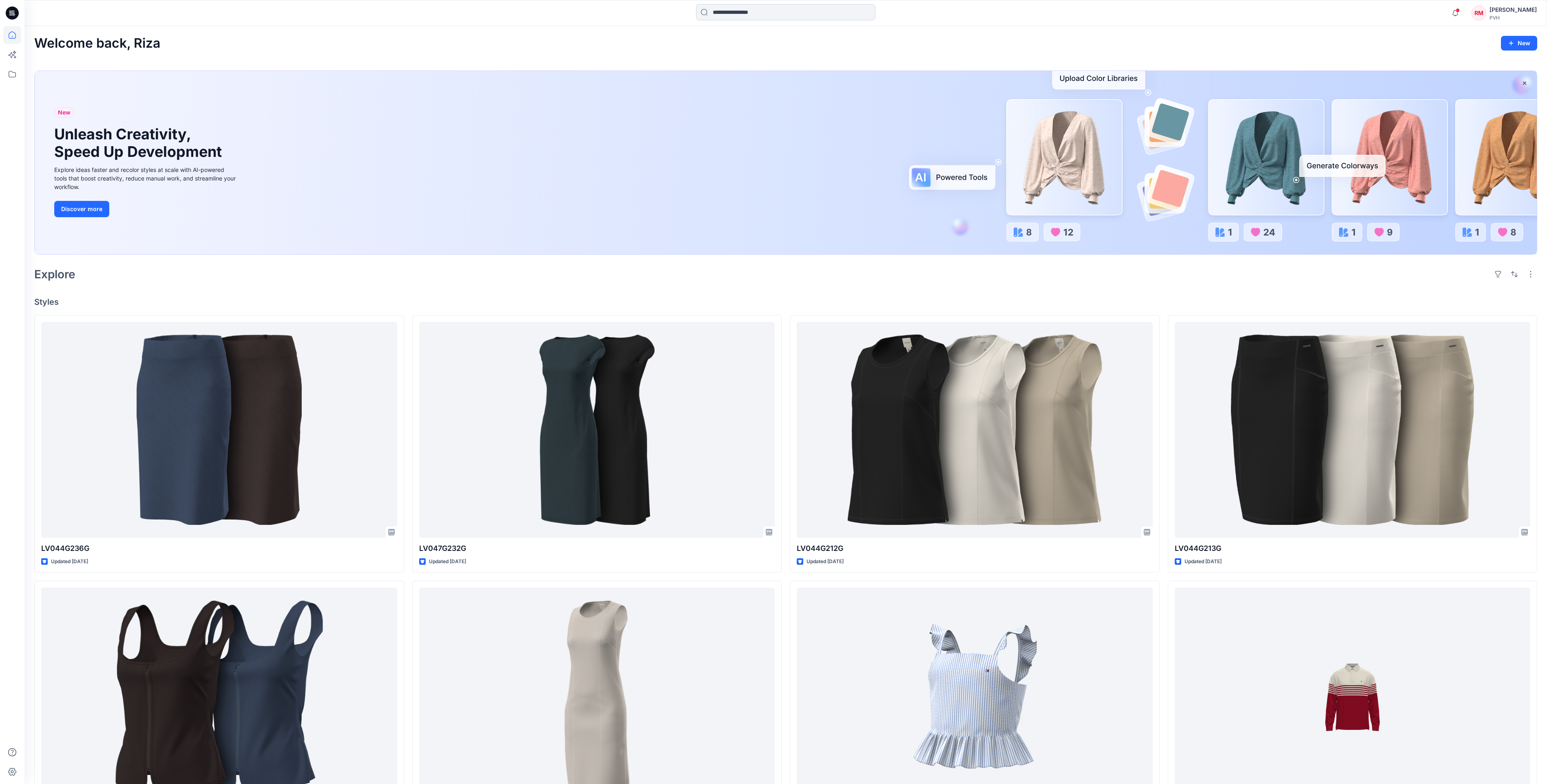
click at [749, 17] on input at bounding box center [786, 12] width 179 height 16
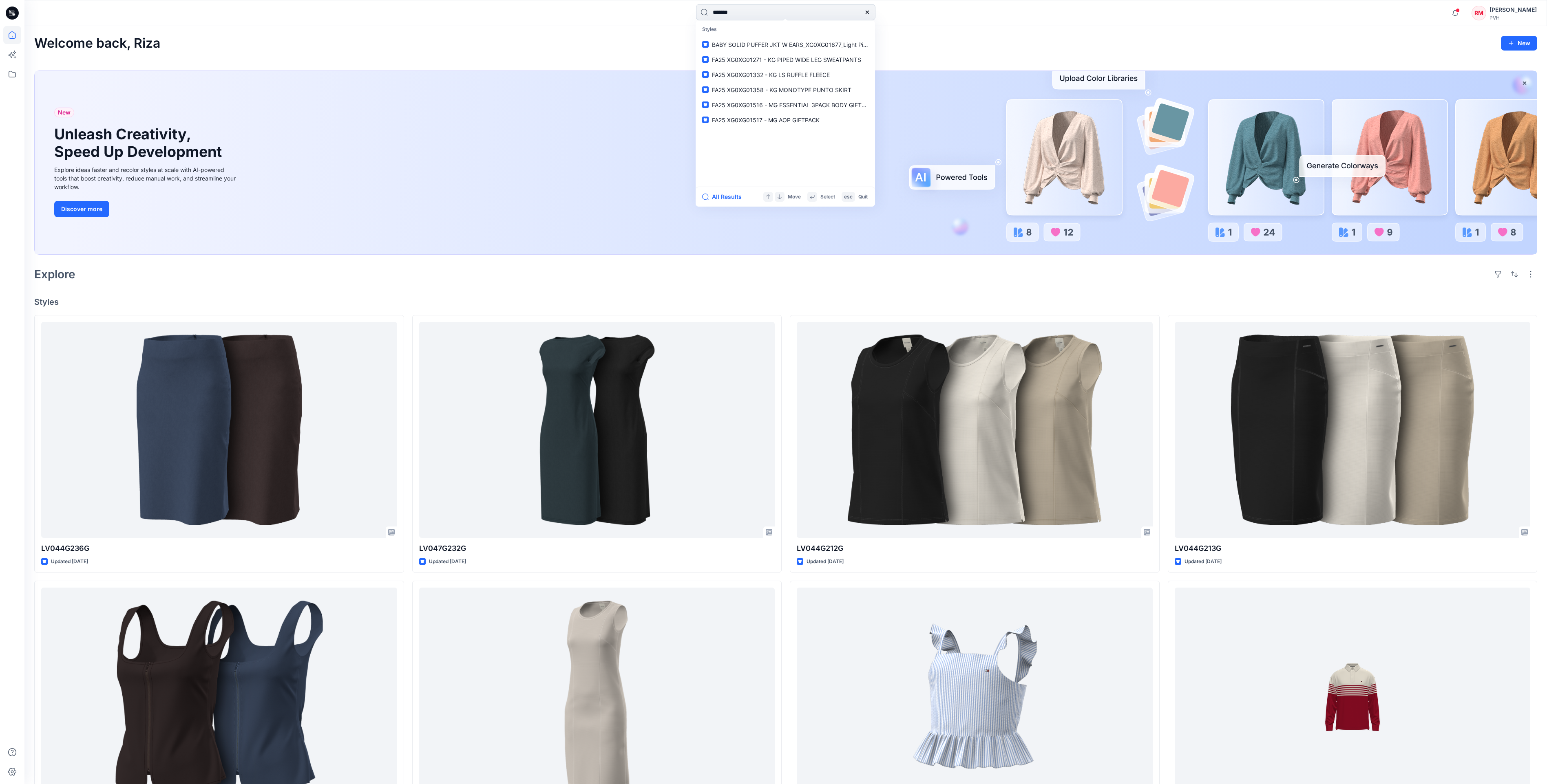
type input "*******"
click at [787, 41] on span "- KG SS HILFIGER EMB SEQUIN TEE_proto" at bounding box center [813, 44] width 125 height 7
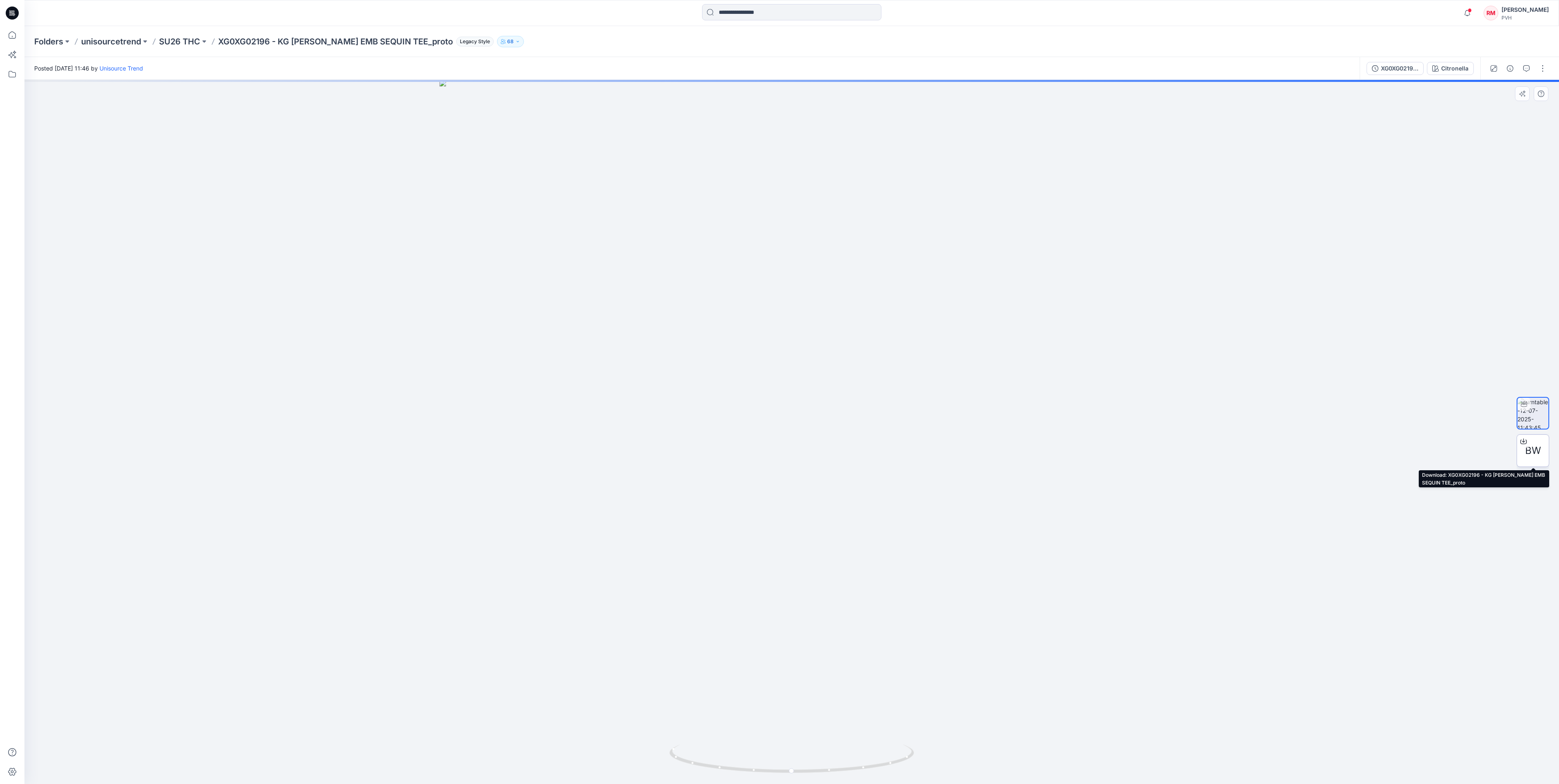
click at [1524, 454] on div "BW" at bounding box center [1533, 451] width 33 height 33
click at [1534, 452] on span "BW" at bounding box center [1533, 451] width 16 height 15
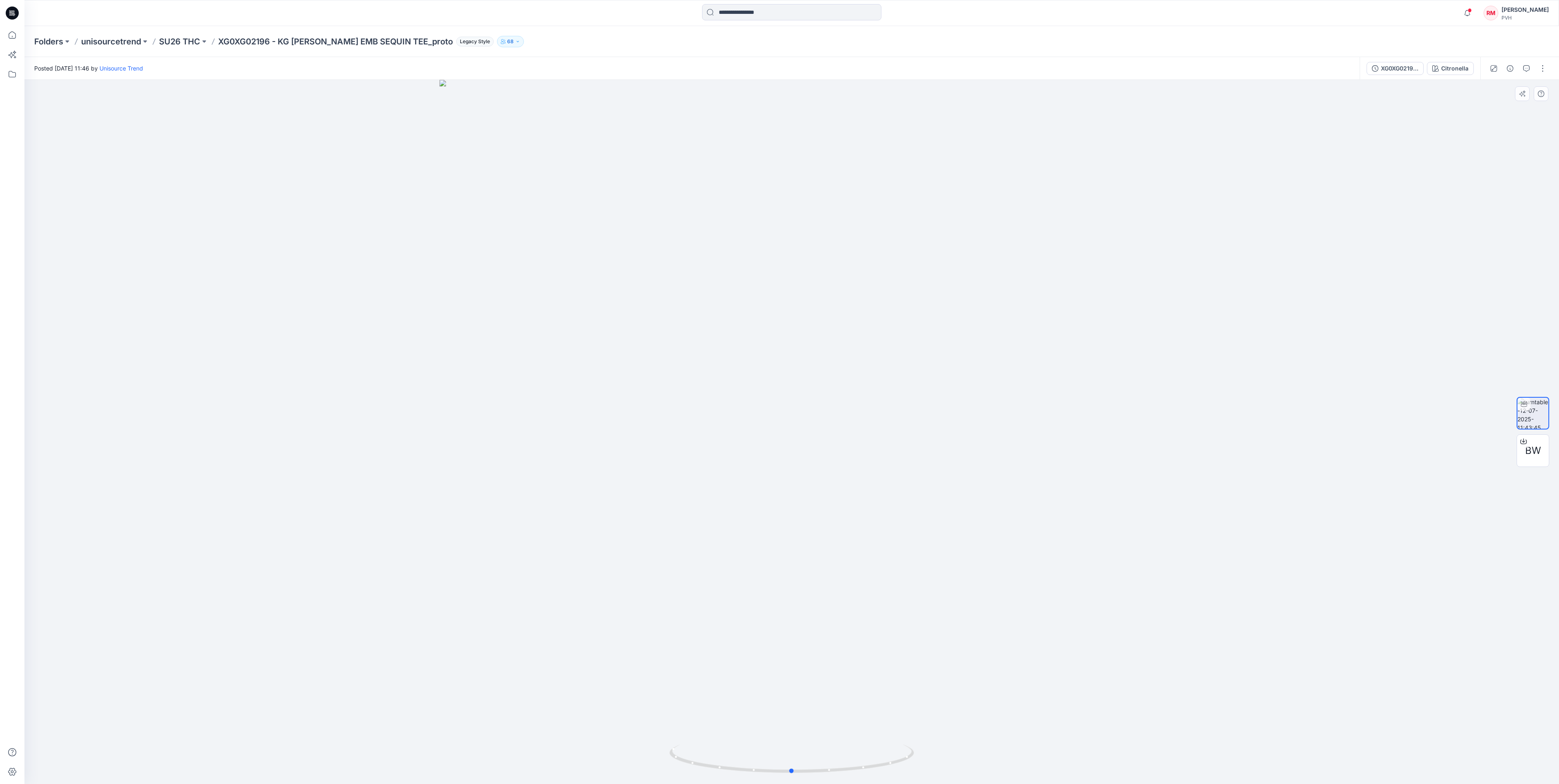
click at [1402, 643] on div at bounding box center [792, 432] width 1535 height 704
click at [1525, 70] on icon "button" at bounding box center [1526, 68] width 7 height 7
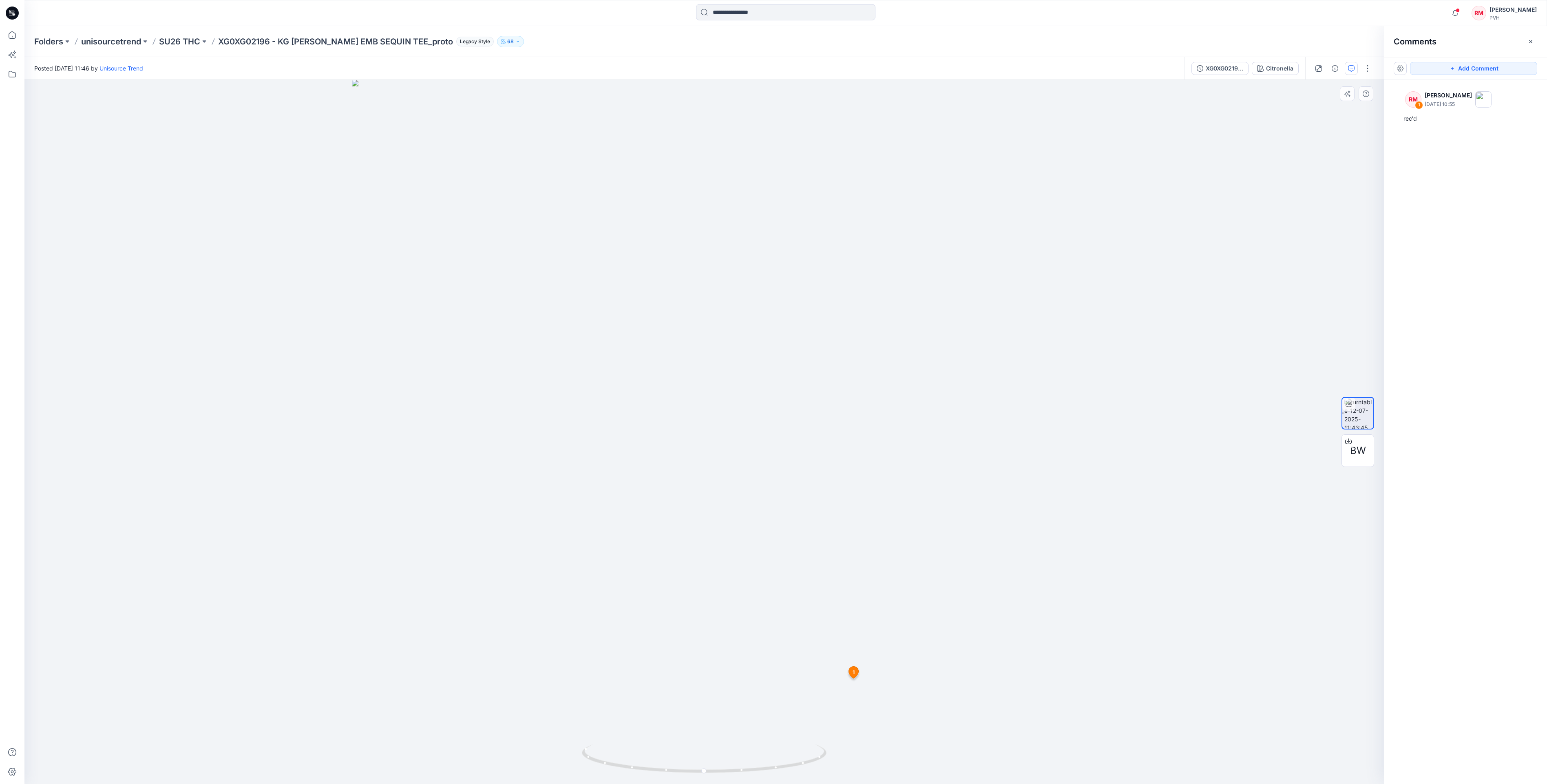
click at [1237, 293] on div at bounding box center [704, 432] width 1359 height 704
click at [1233, 267] on div at bounding box center [704, 432] width 1359 height 704
drag, startPoint x: 221, startPoint y: 42, endPoint x: 435, endPoint y: 38, distance: 214.0
click at [435, 38] on p "XG0XG02196 - KG SS HILFIGER EMB SEQUIN TEE_proto" at bounding box center [335, 41] width 235 height 11
copy p "XG0XG02196 - KG SS HILFIGER EMB SEQUIN TEE_proto"
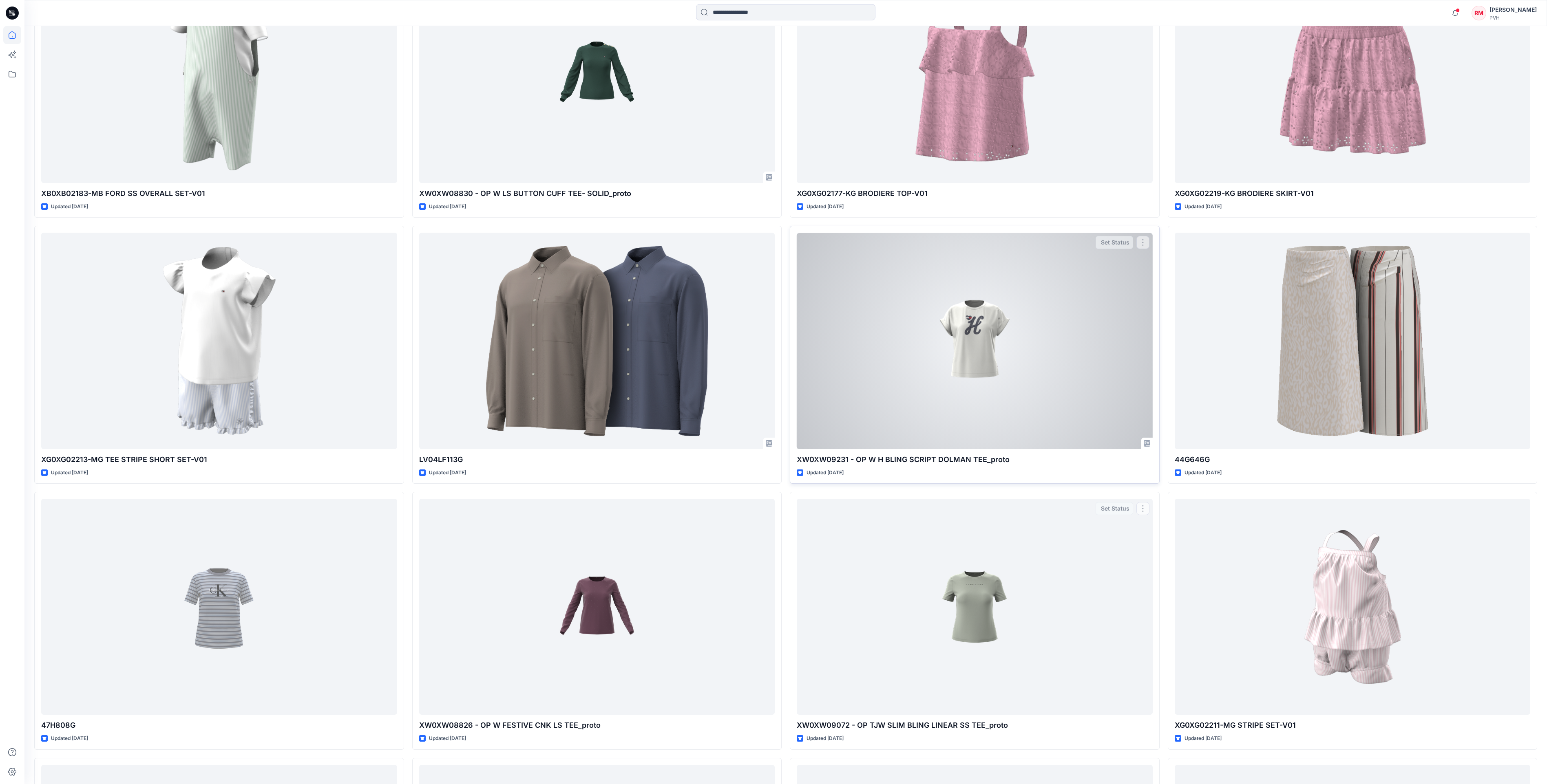
scroll to position [734, 0]
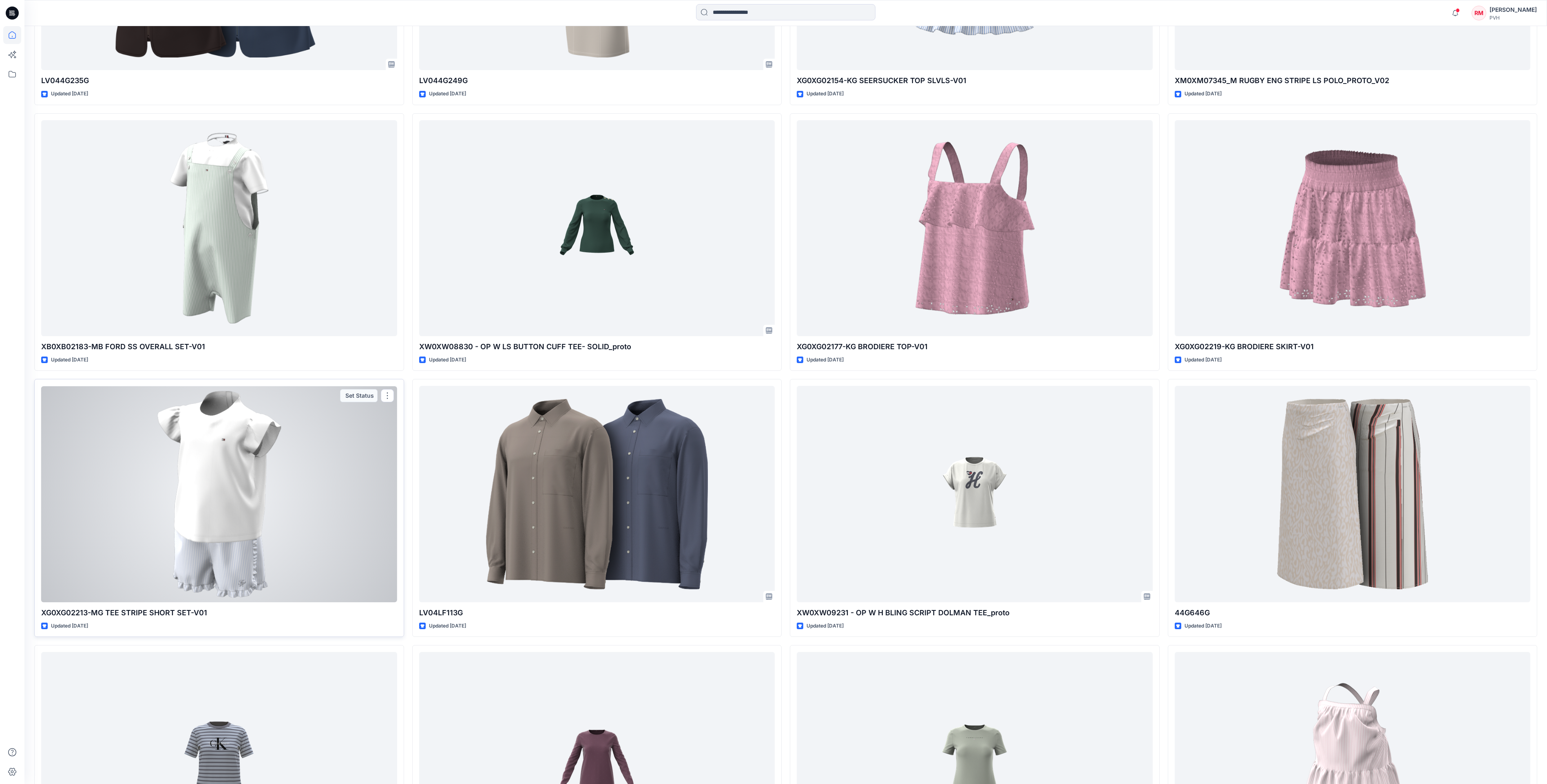
click at [253, 625] on div "Updated 7 days ago" at bounding box center [219, 626] width 356 height 8
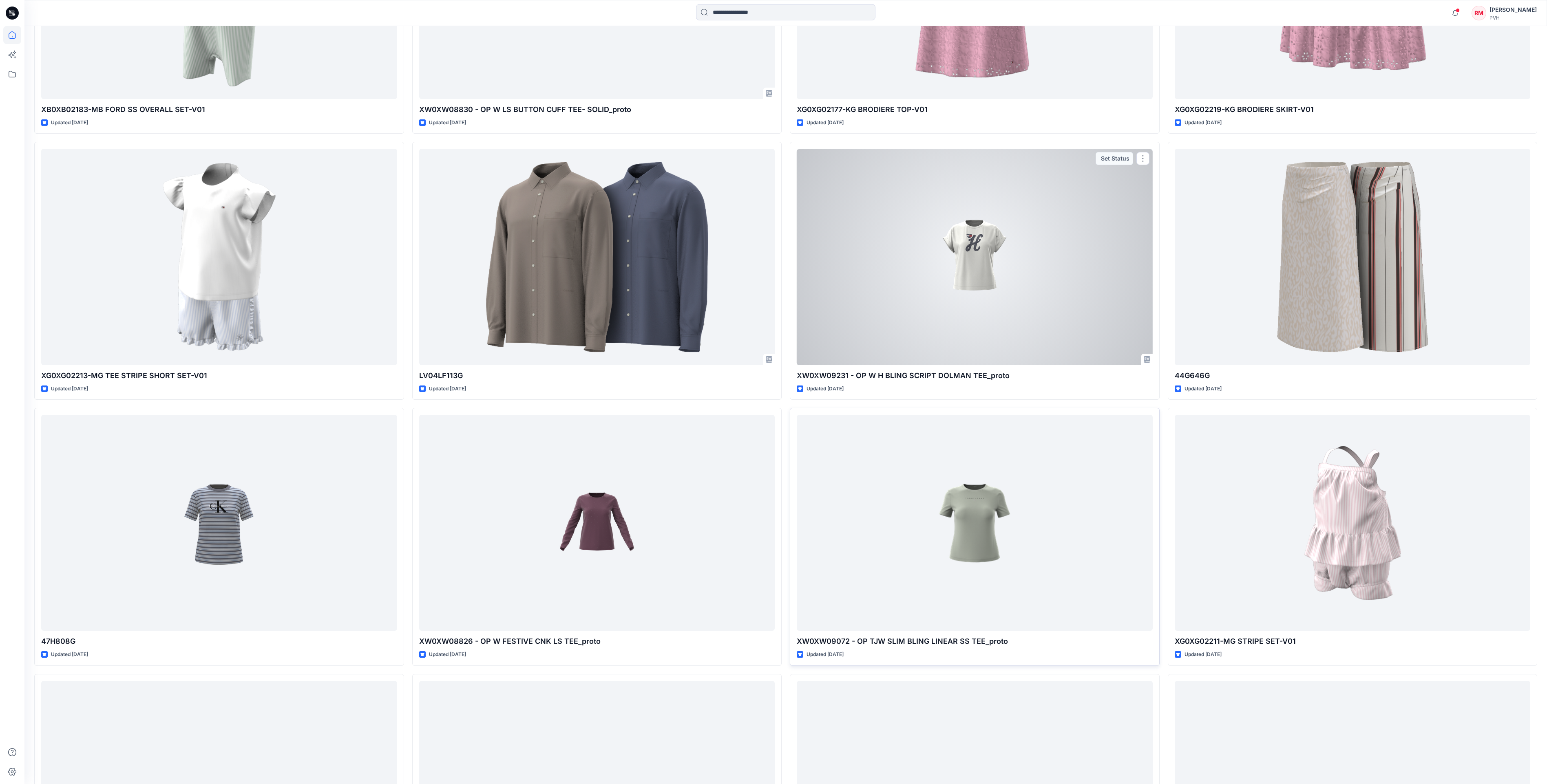
scroll to position [978, 0]
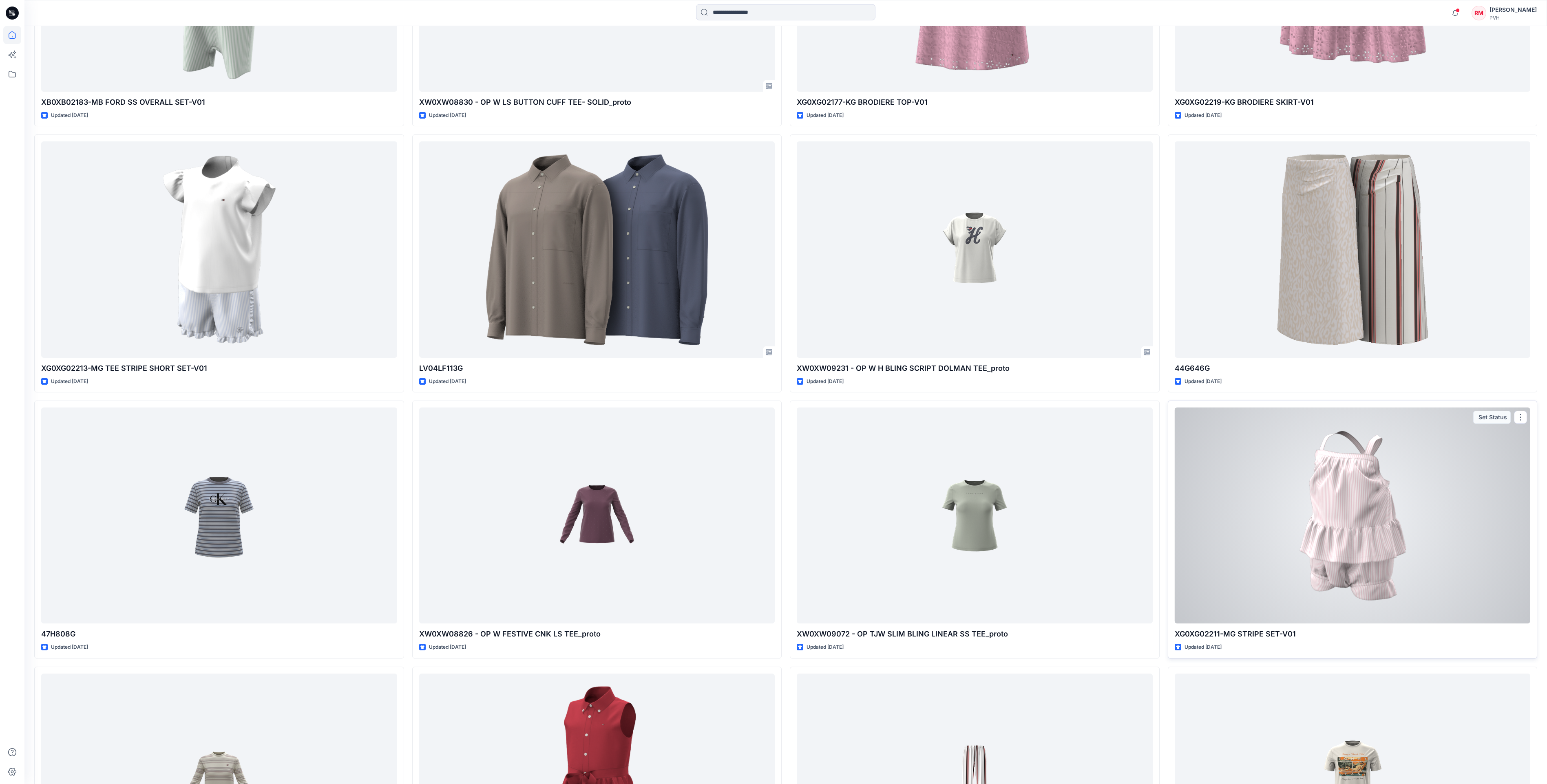
click at [1322, 632] on p "XG0XG02211-MG STRIPE SET-V01" at bounding box center [1353, 634] width 356 height 11
drag, startPoint x: 1321, startPoint y: 638, endPoint x: 1175, endPoint y: 638, distance: 146.0
click at [1175, 638] on p "XG0XG02211-MG STRIPE SET-V01" at bounding box center [1353, 634] width 356 height 11
copy p "XG0XG02211-MG STRIPE SET-V01"
click at [1335, 523] on div at bounding box center [1353, 515] width 356 height 216
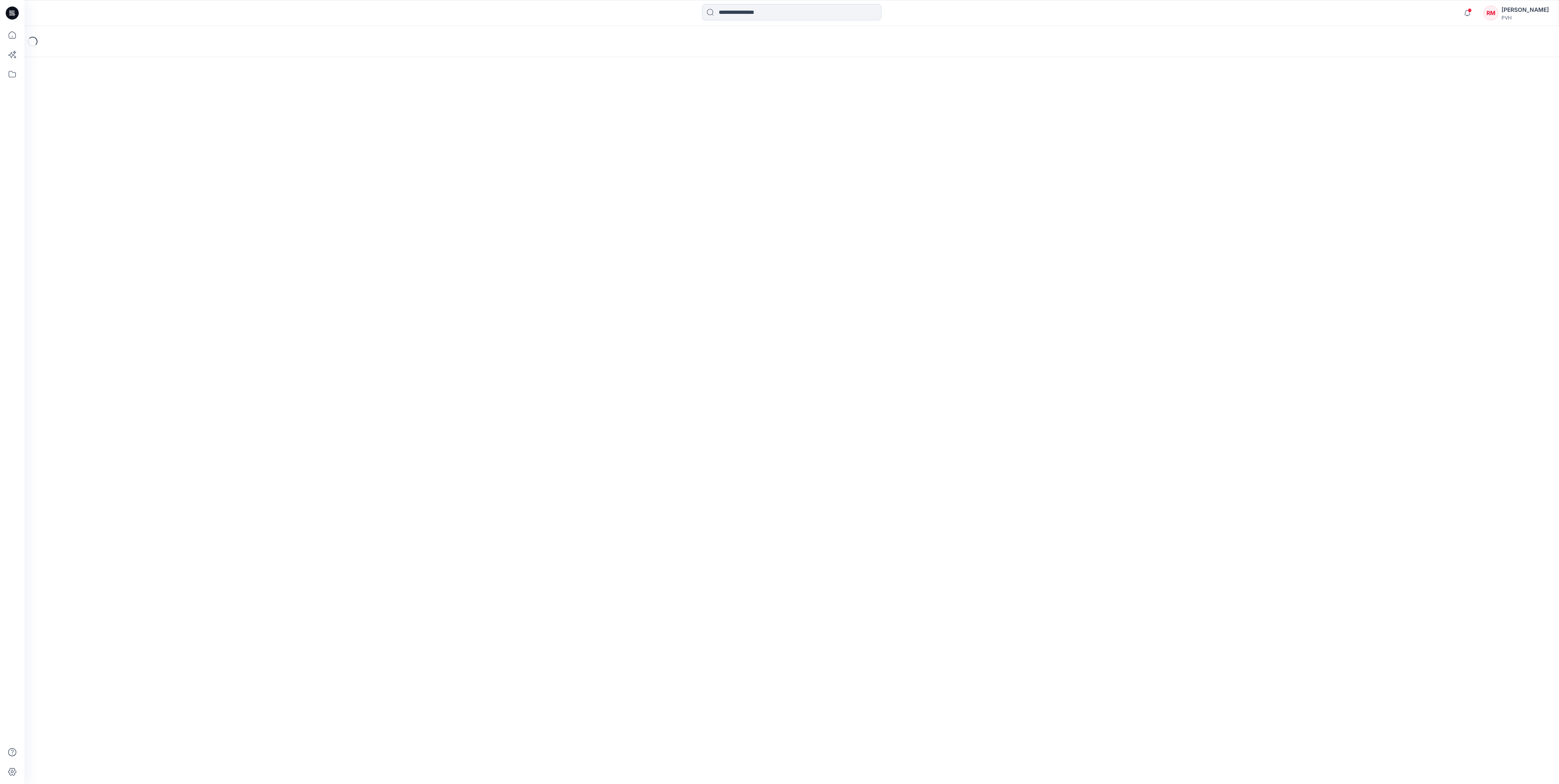
click at [1334, 523] on div "Loading..." at bounding box center [792, 405] width 1535 height 758
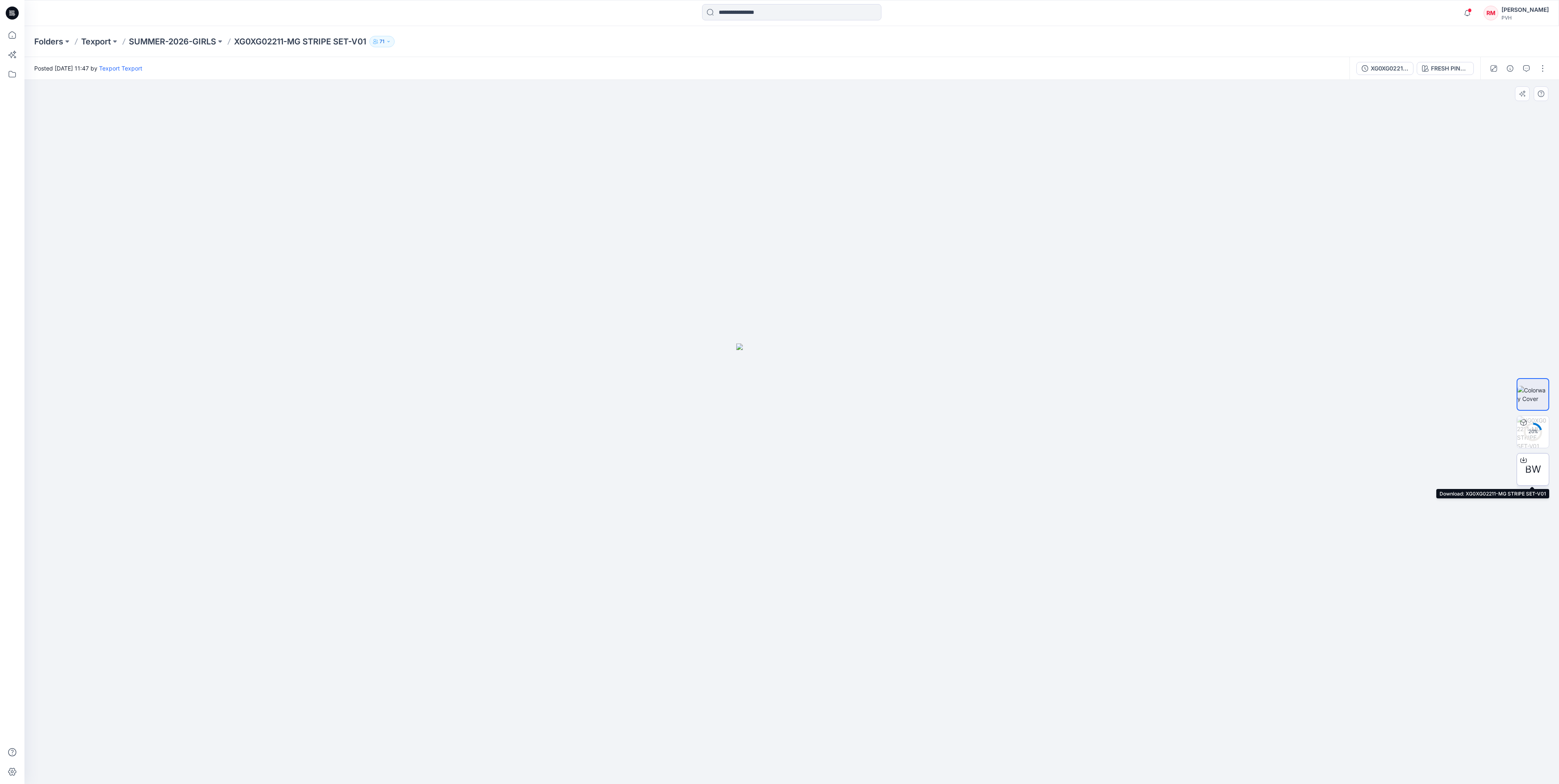
click at [1533, 466] on span "BW" at bounding box center [1533, 469] width 16 height 15
click at [1242, 671] on div at bounding box center [792, 432] width 1535 height 704
click at [1528, 68] on icon "button" at bounding box center [1526, 68] width 7 height 7
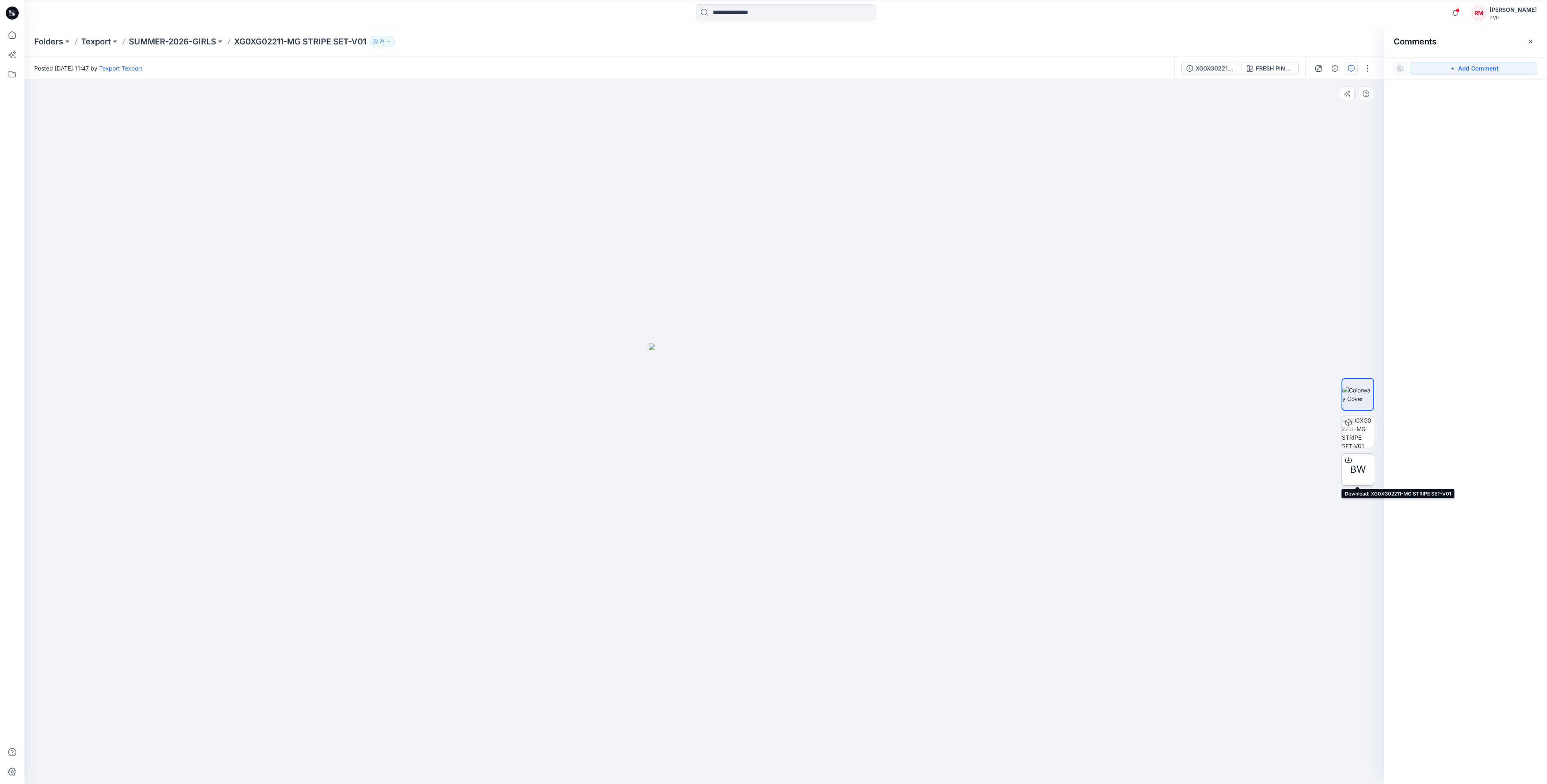
click at [1345, 456] on div at bounding box center [1348, 460] width 13 height 13
click at [1013, 382] on div at bounding box center [704, 432] width 1359 height 704
click at [1479, 73] on button "Add Comment" at bounding box center [1473, 68] width 127 height 13
click at [749, 466] on div "1" at bounding box center [704, 432] width 1359 height 704
type textarea "****"
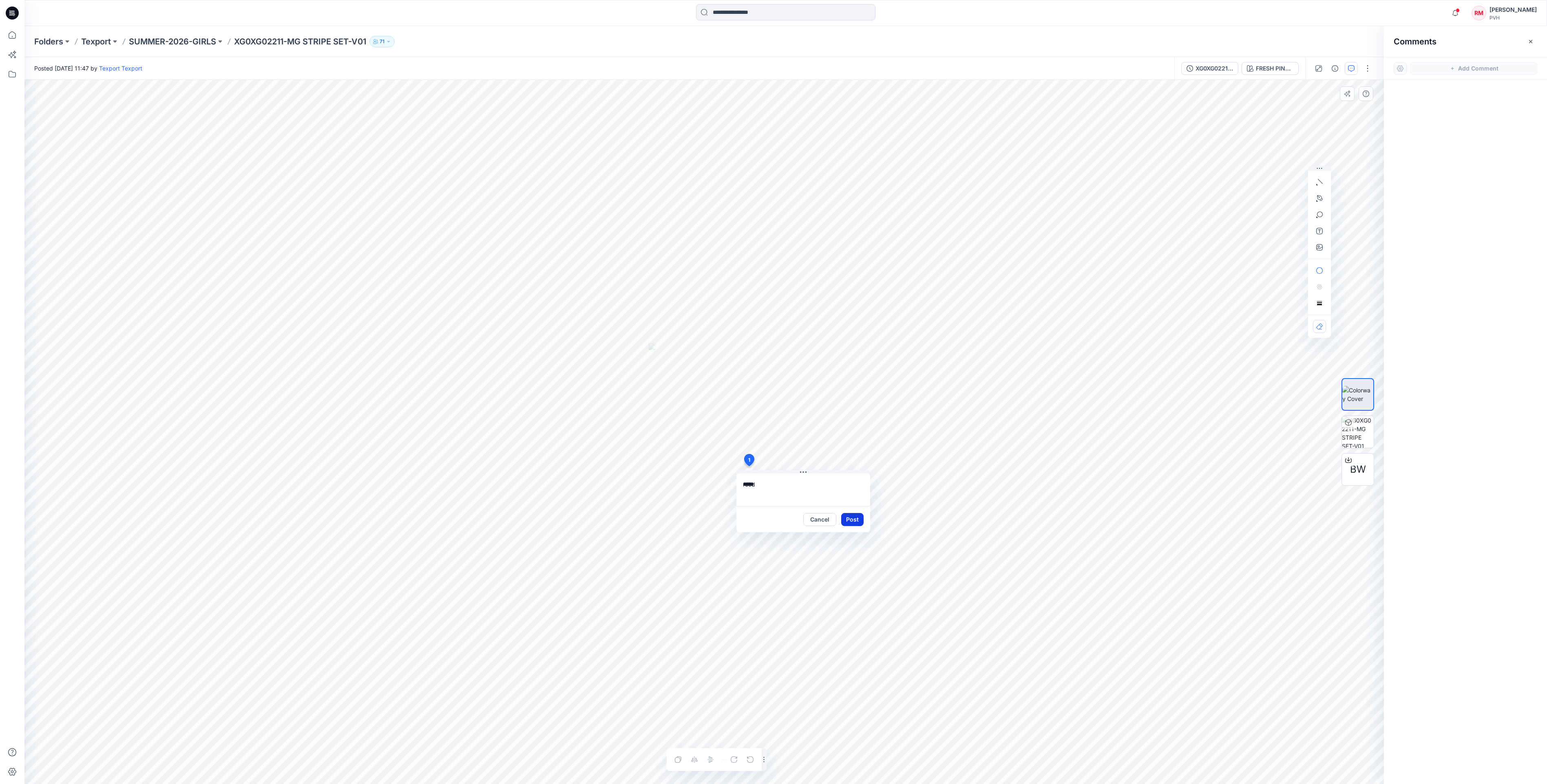
click at [855, 523] on button "Post" at bounding box center [852, 520] width 22 height 13
click at [862, 307] on div at bounding box center [704, 432] width 1359 height 704
drag, startPoint x: 234, startPoint y: 47, endPoint x: 286, endPoint y: 50, distance: 52.1
click at [286, 50] on div "Folders Texport SUMMER-2026-GIRLS XG0XG02211-MG STRIPE SET-V01 71" at bounding box center [785, 41] width 1522 height 31
copy p "XG0XG02211"
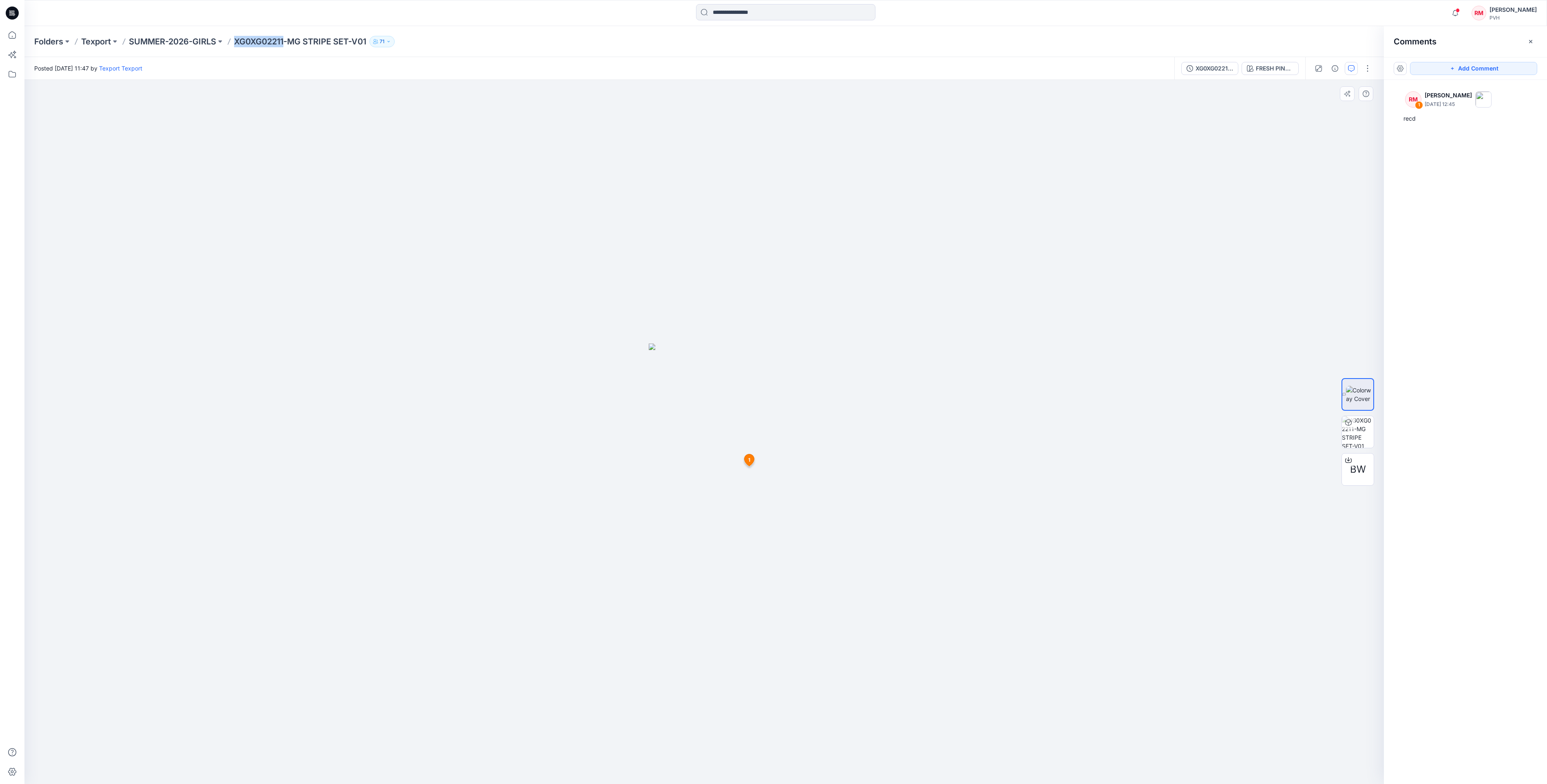
click at [349, 486] on div at bounding box center [704, 432] width 1359 height 704
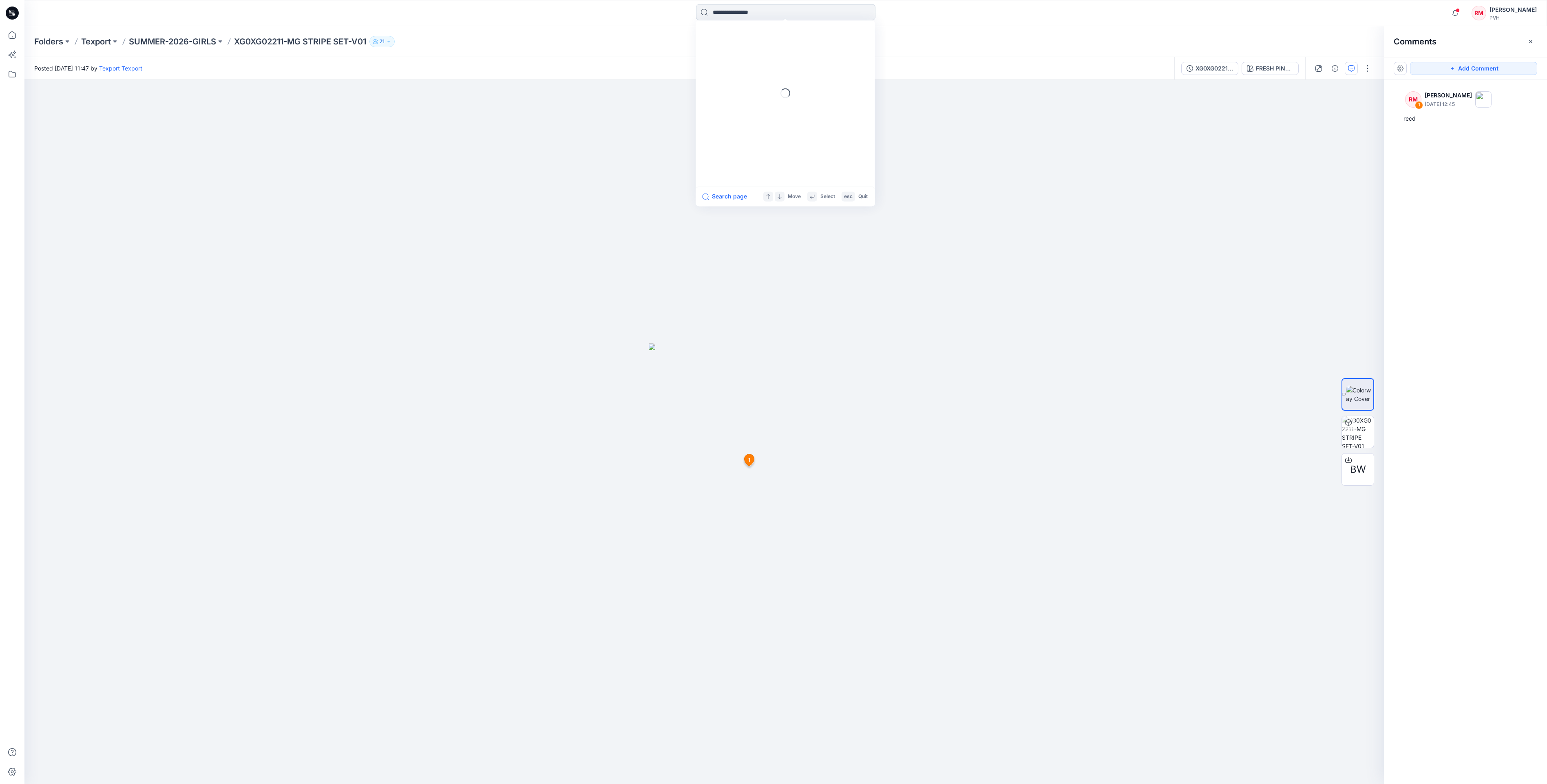
click at [758, 11] on input at bounding box center [786, 12] width 179 height 16
type input "*******"
click at [769, 45] on span "- KG SLVLS FUN FLIP SEQUIN TEE_proto" at bounding box center [805, 44] width 110 height 7
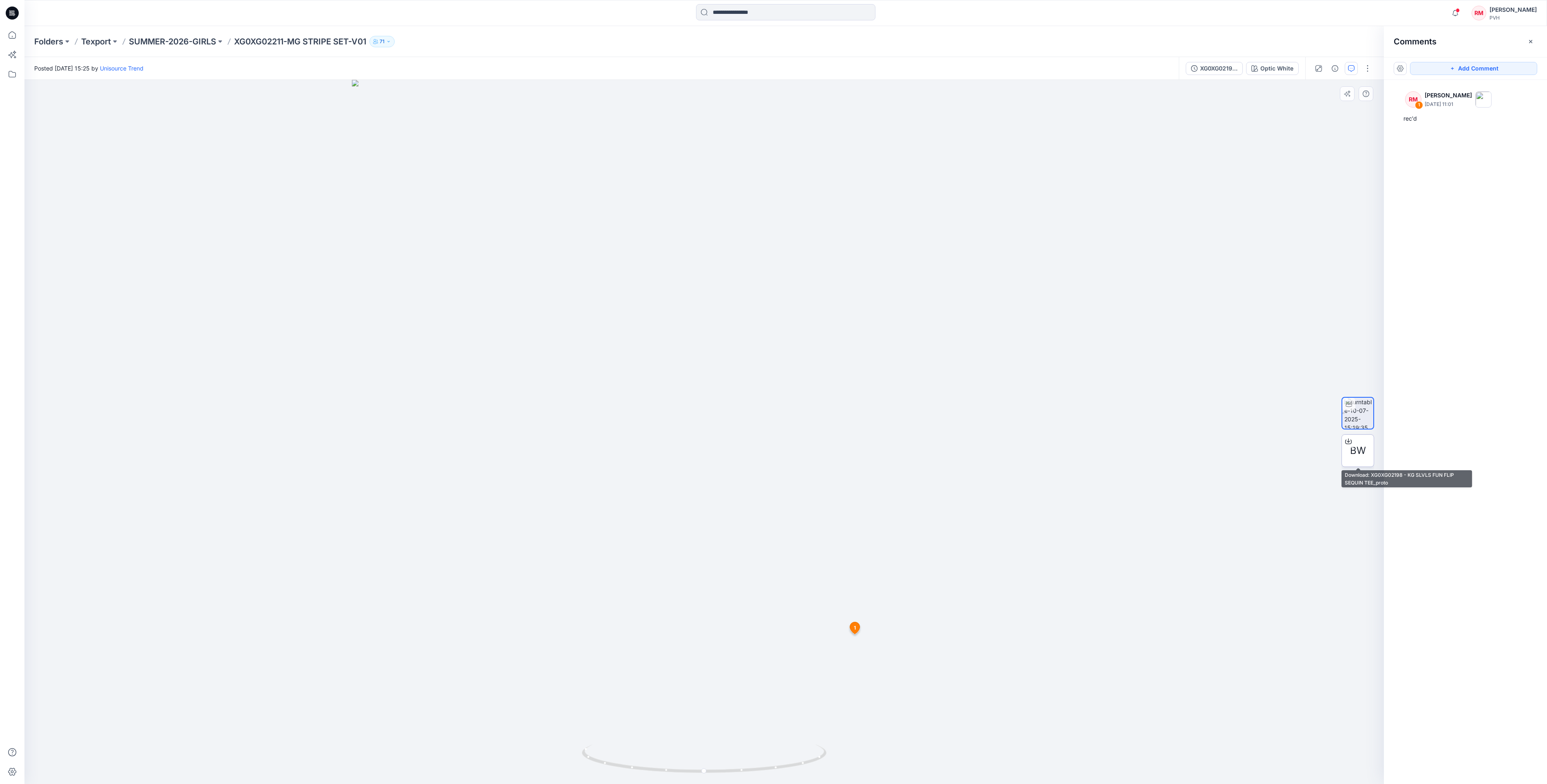
click at [1351, 451] on span "BW" at bounding box center [1358, 451] width 16 height 15
click at [1108, 674] on div at bounding box center [704, 432] width 1359 height 704
click at [779, 12] on input at bounding box center [786, 12] width 179 height 16
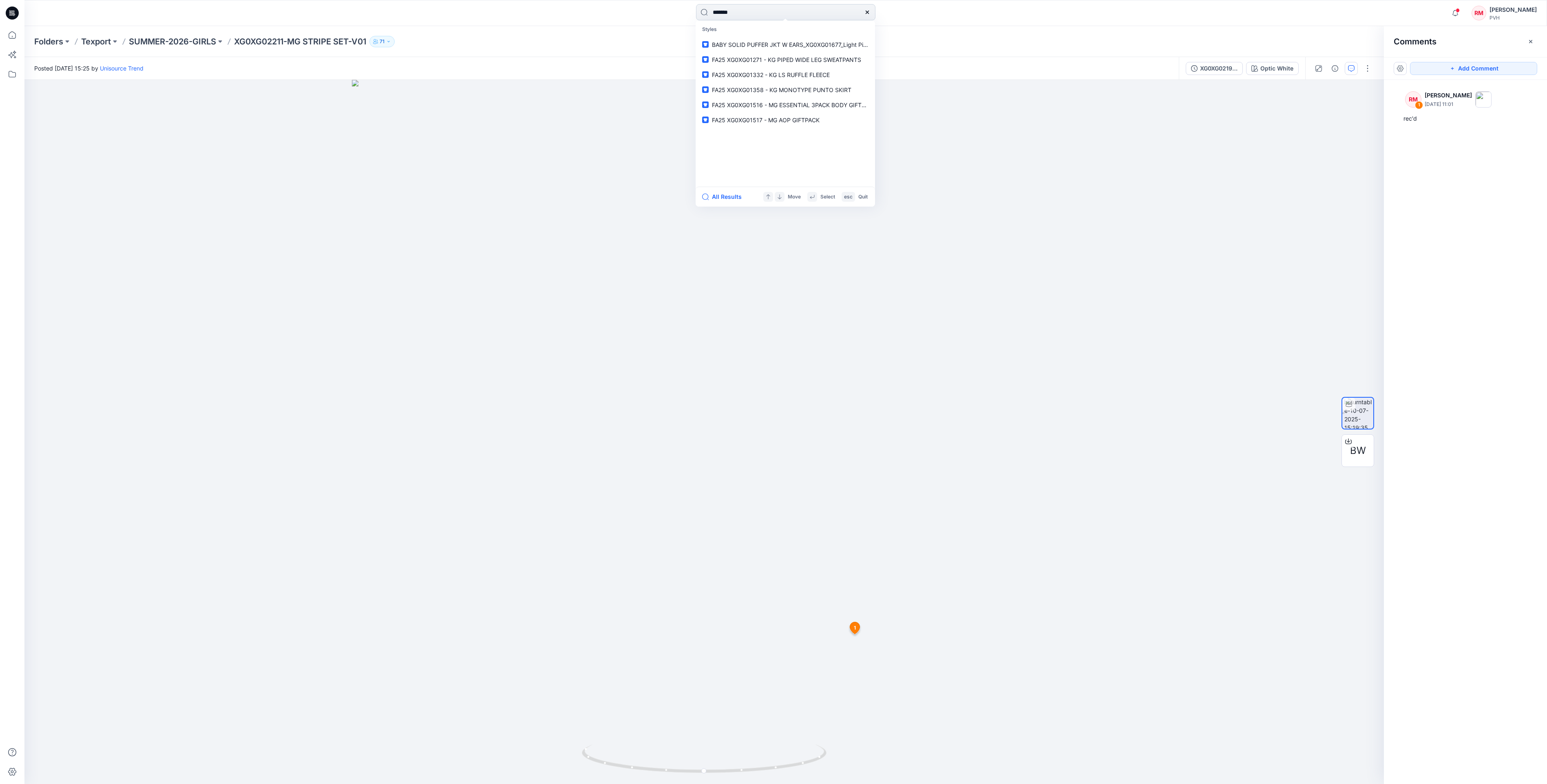
type input "*******"
click at [791, 52] on p "Versions" at bounding box center [785, 59] width 176 height 15
click at [791, 41] on span "- KG SS TOMMY PUFF PRINT TEE_proto" at bounding box center [816, 44] width 132 height 7
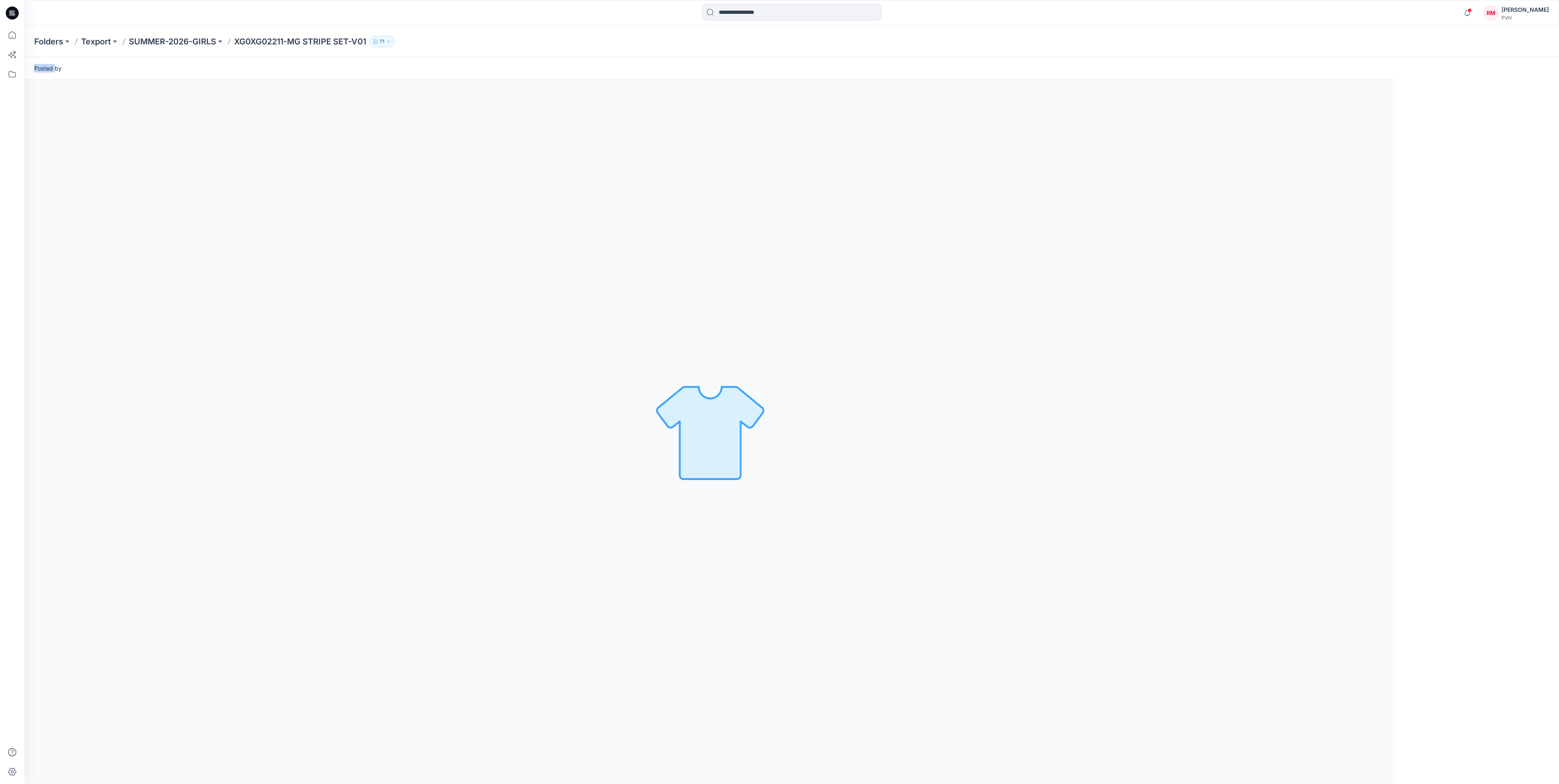
click at [791, 41] on div "Folders Texport SUMMER-2026-GIRLS XG0XG02211-MG STRIPE SET-V01 71" at bounding box center [760, 41] width 1451 height 11
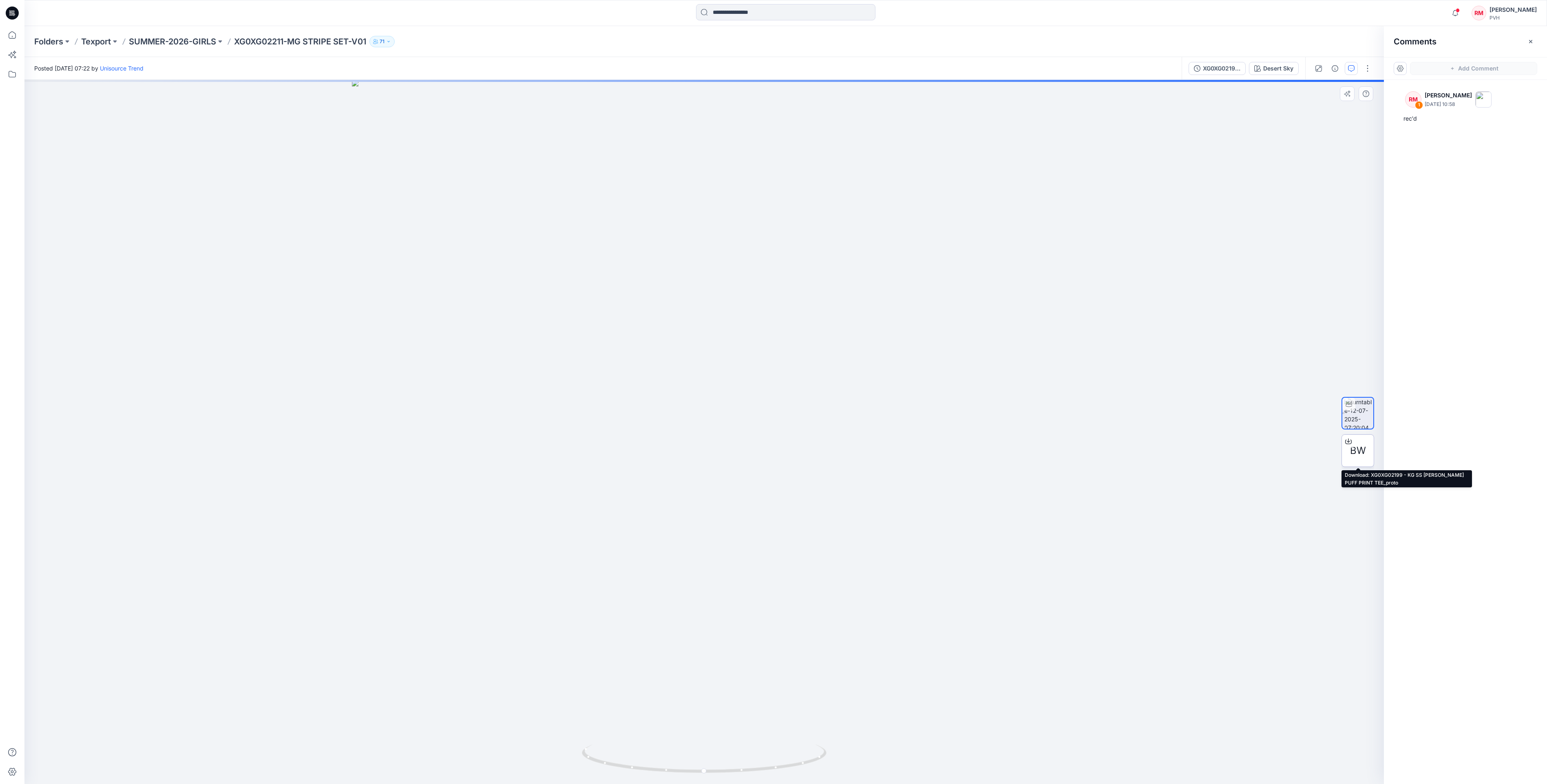
click at [1352, 451] on span "BW" at bounding box center [1358, 451] width 16 height 15
